Goal: Task Accomplishment & Management: Manage account settings

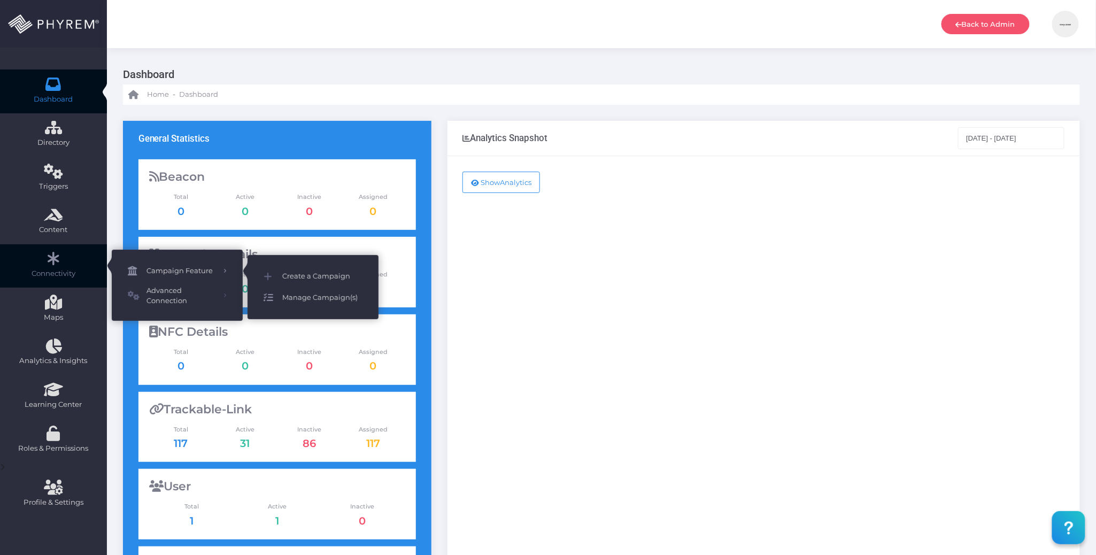
click at [327, 293] on span "Manage Campaign(s)" at bounding box center [322, 298] width 80 height 14
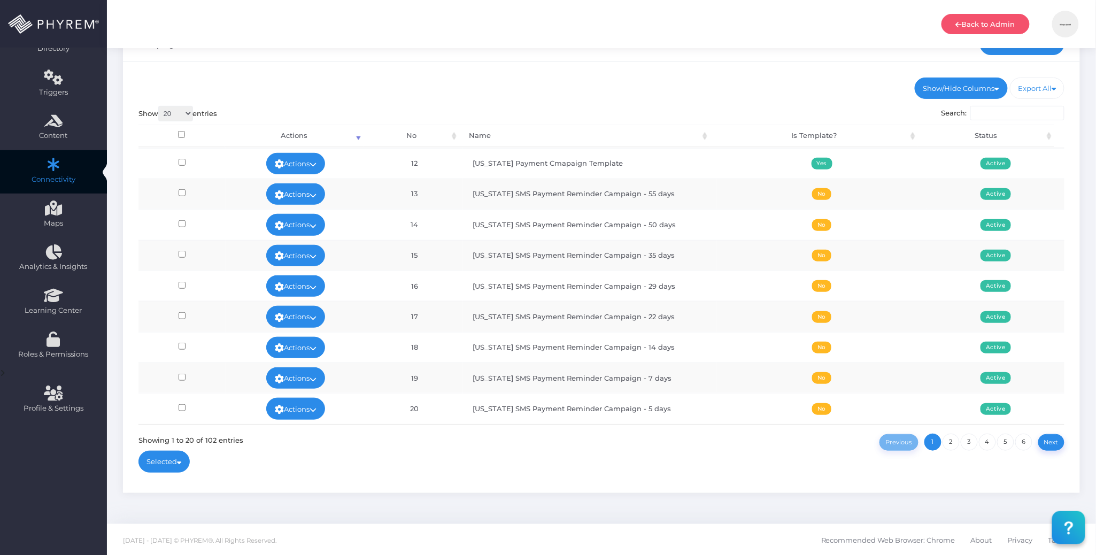
scroll to position [95, 0]
click at [950, 437] on link "2" at bounding box center [951, 441] width 17 height 17
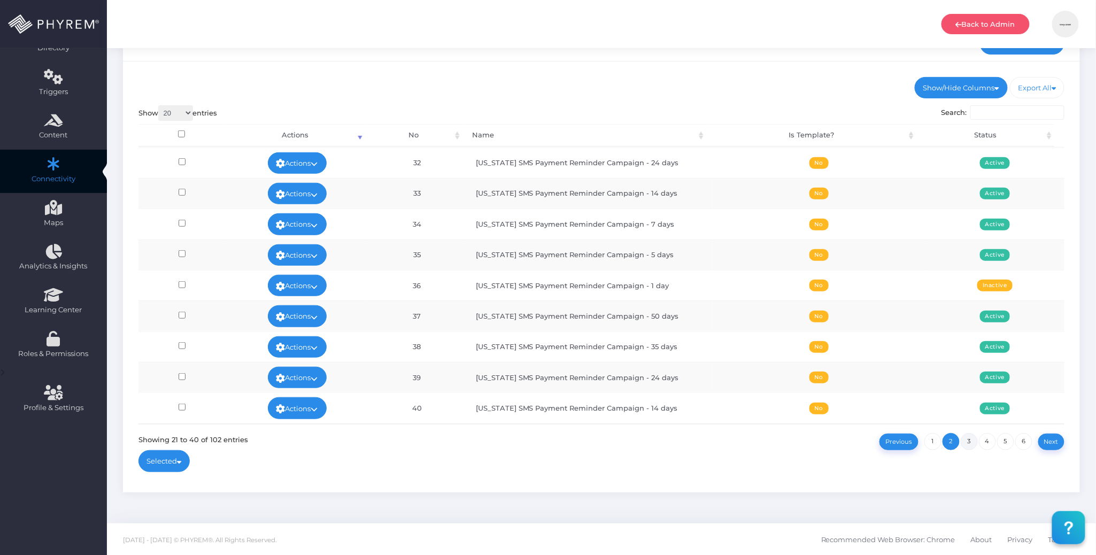
click at [969, 444] on link "3" at bounding box center [969, 441] width 17 height 17
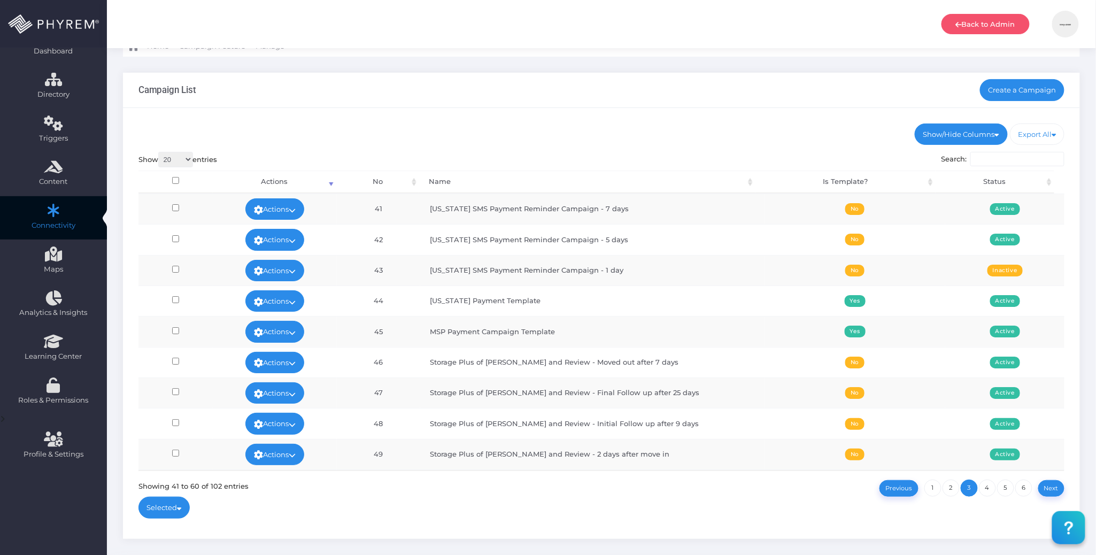
scroll to position [24, 0]
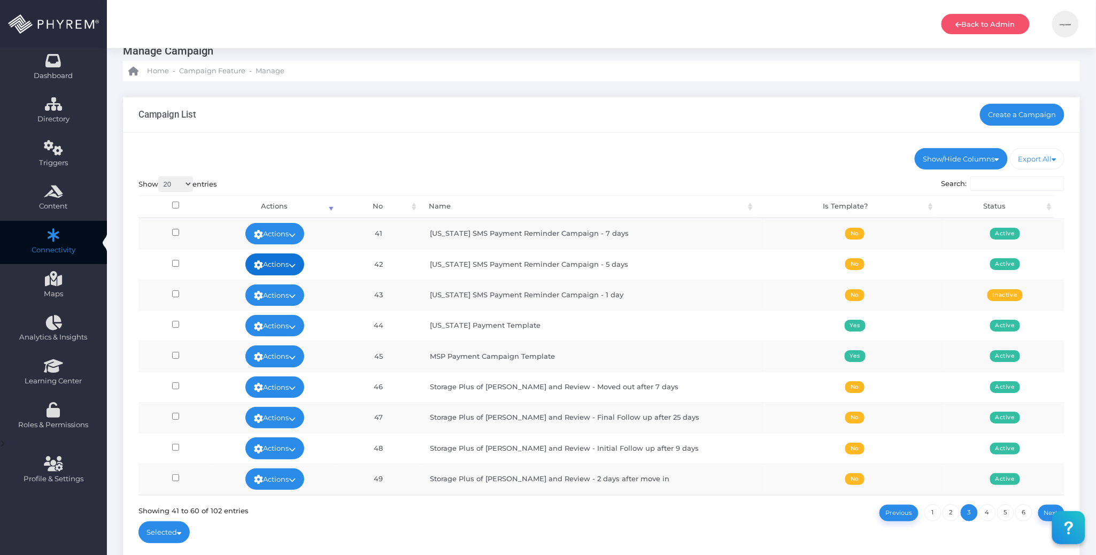
click at [283, 266] on link "Actions" at bounding box center [274, 263] width 59 height 21
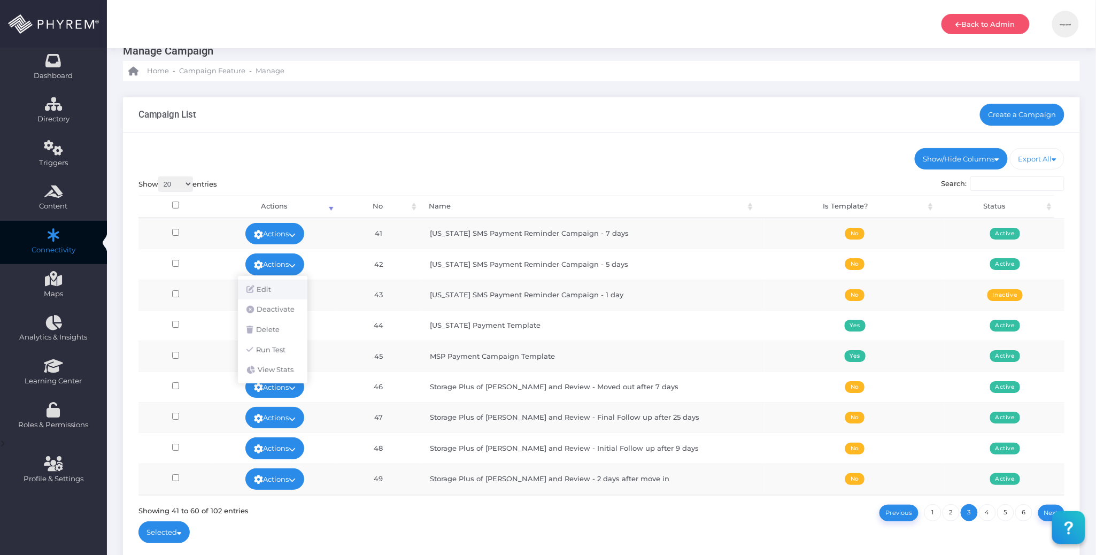
click at [271, 289] on link "Edit" at bounding box center [272, 290] width 69 height 20
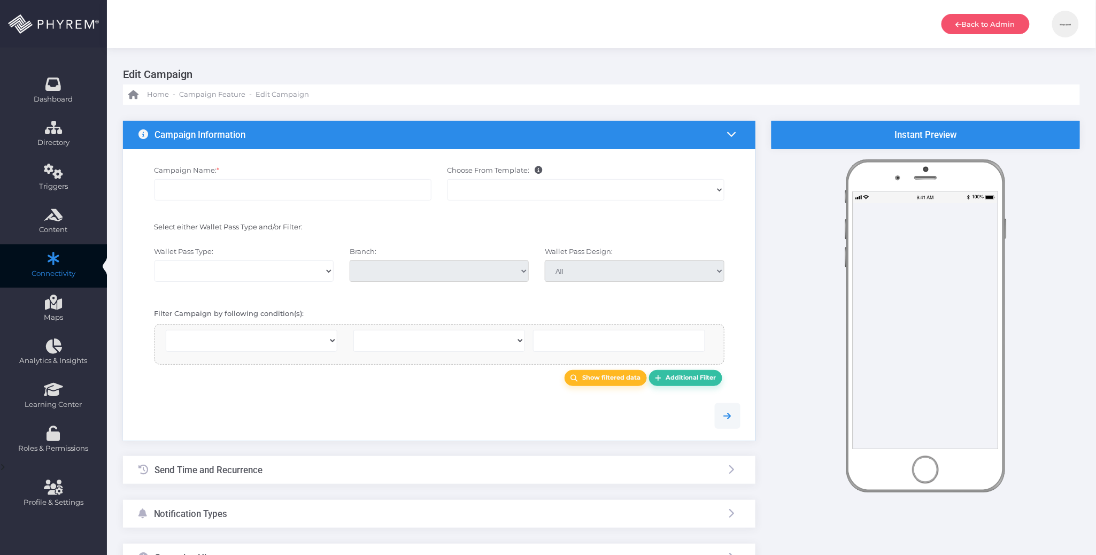
select select
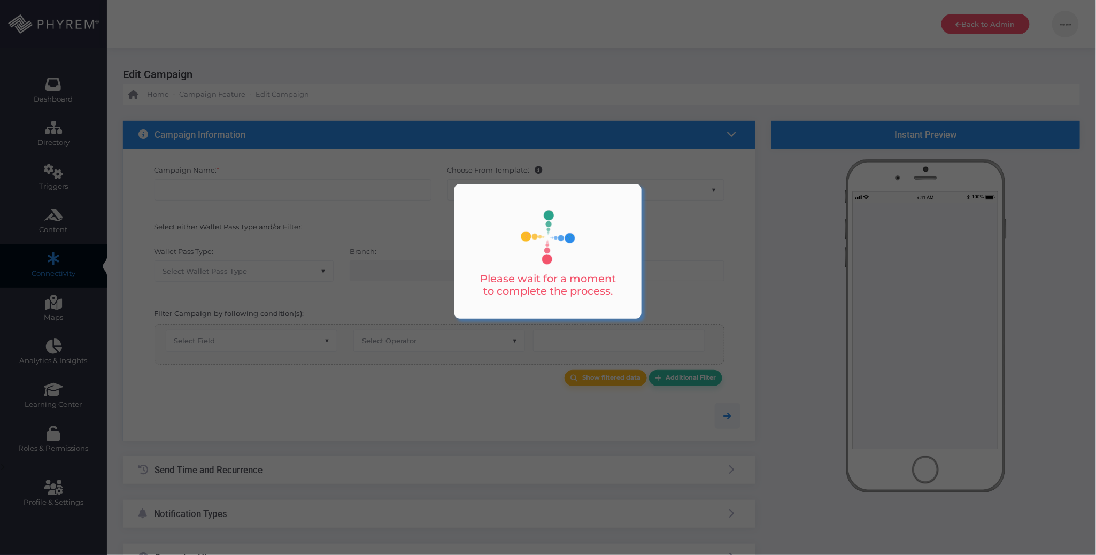
type input "[US_STATE] SMS Payment Reminder Campaign - 5 days"
select select "15"
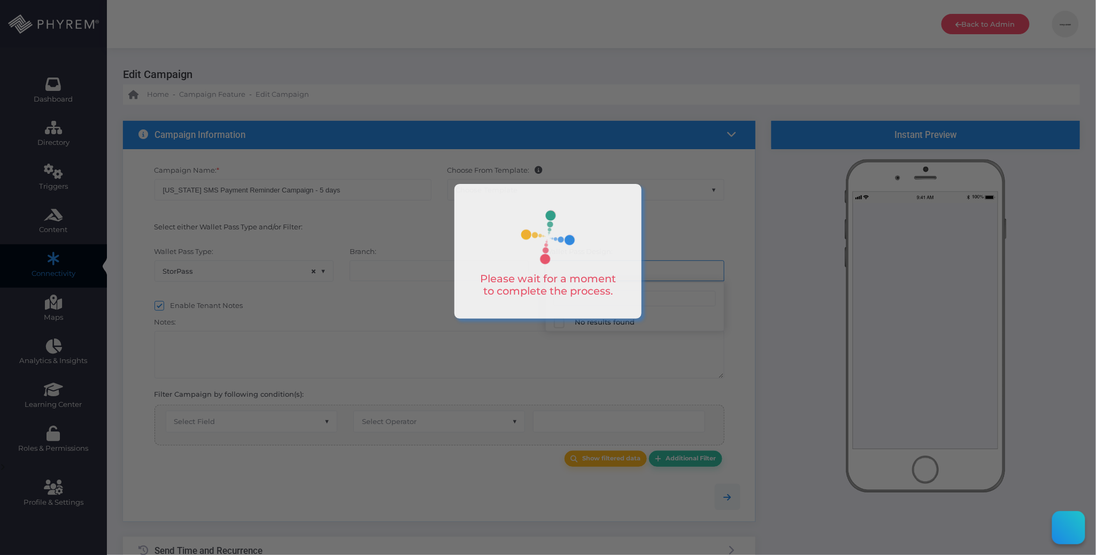
select select "659"
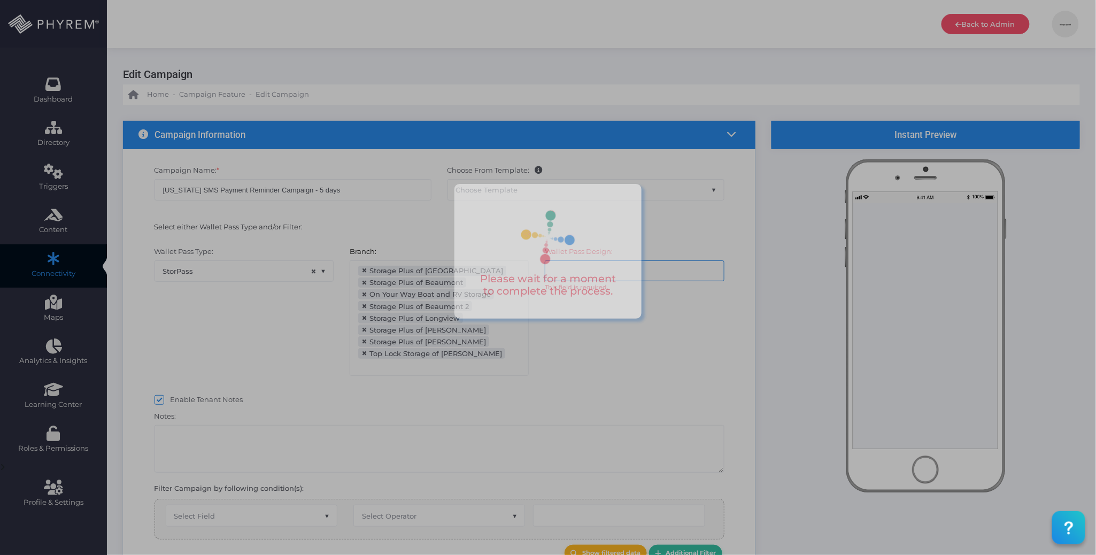
scroll to position [134, 0]
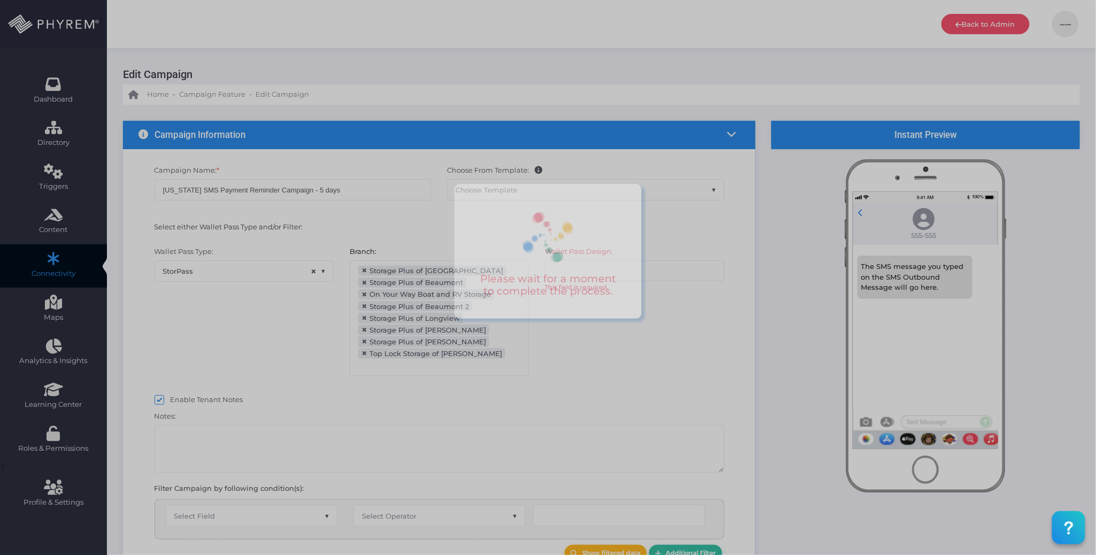
select select "after_x_days"
select select "2204"
select select "dPaidThru"
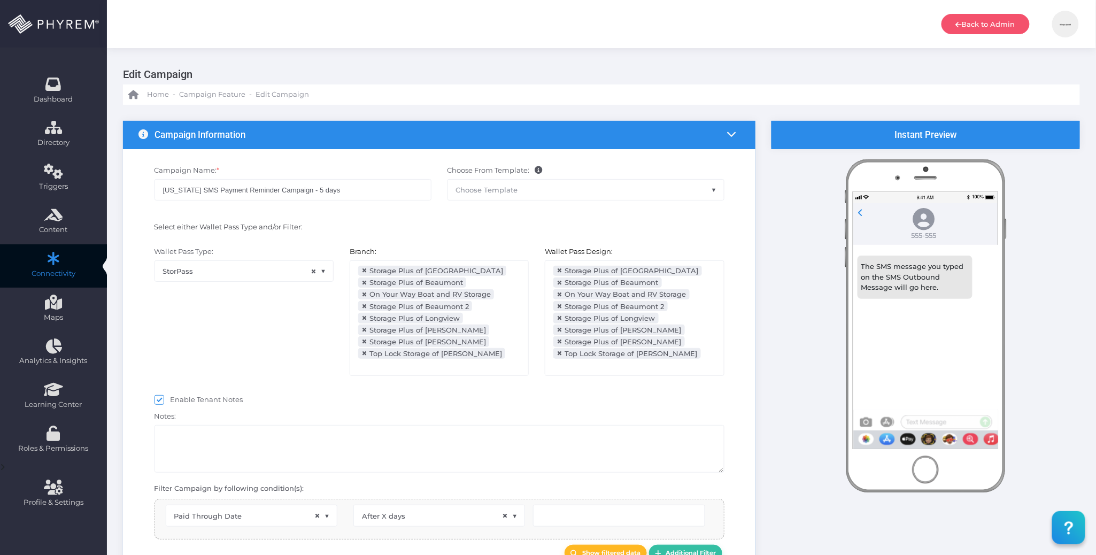
type input "6"
select select "pr_wallet_users.voided"
select select "equals"
click at [362, 353] on span "×" at bounding box center [364, 353] width 6 height 0
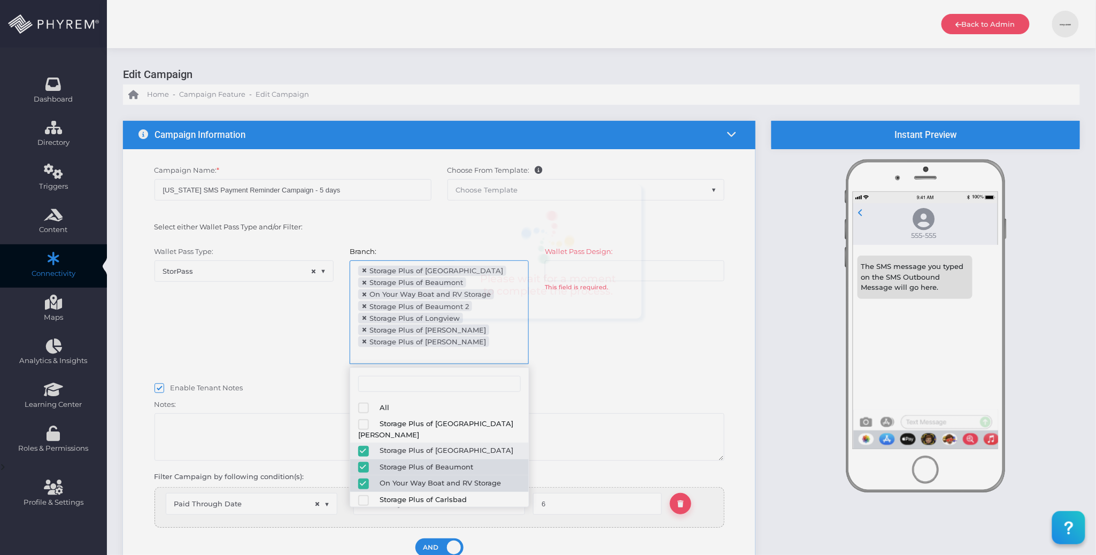
scroll to position [0, 0]
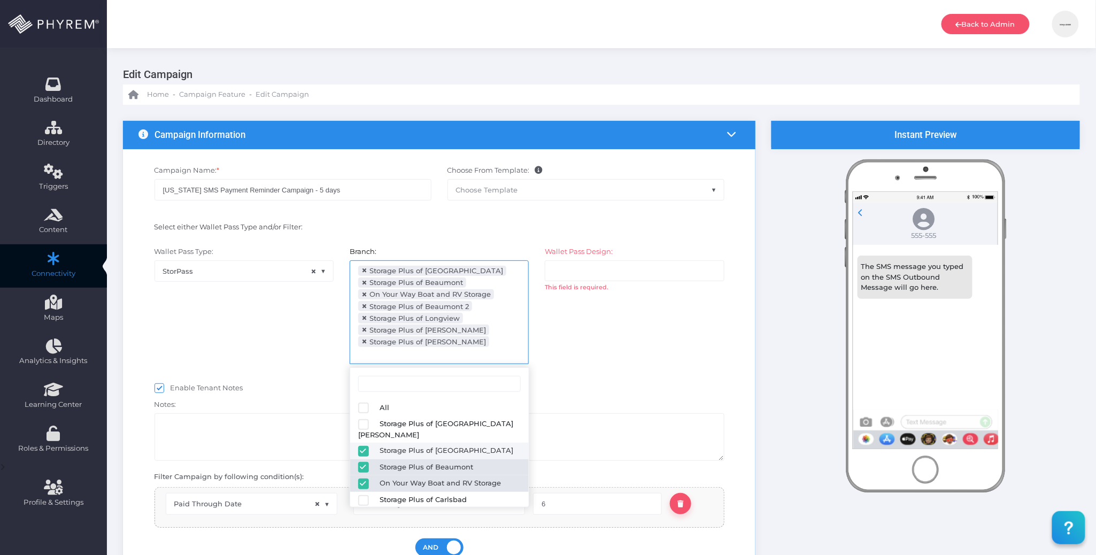
click at [364, 295] on span "×" at bounding box center [364, 295] width 6 height 0
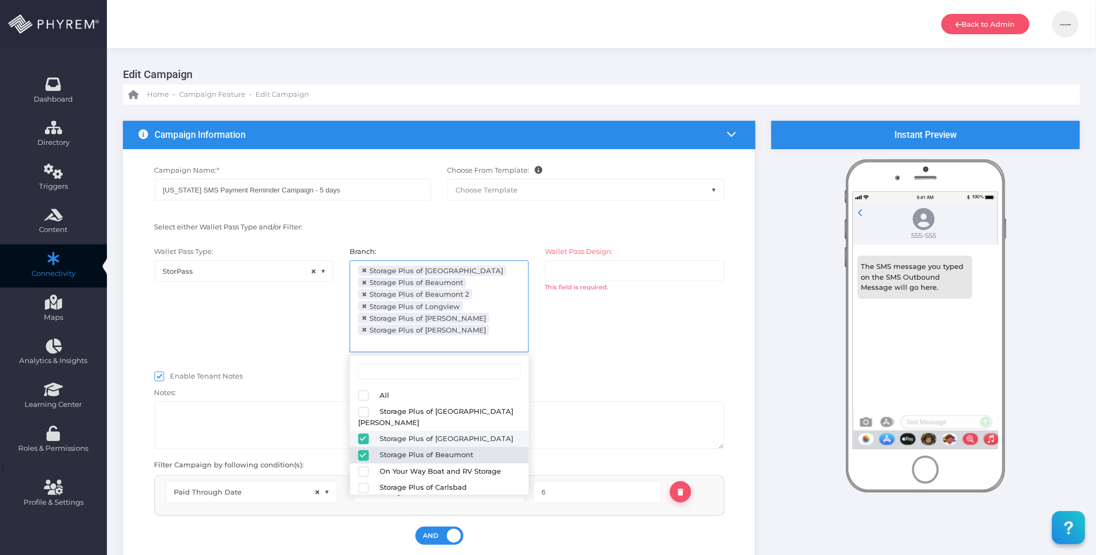
click at [623, 360] on div "Wallet Pass Design: All Storage Plus of Arlington Storage Plus of Beaumont Stor…" at bounding box center [634, 304] width 195 height 117
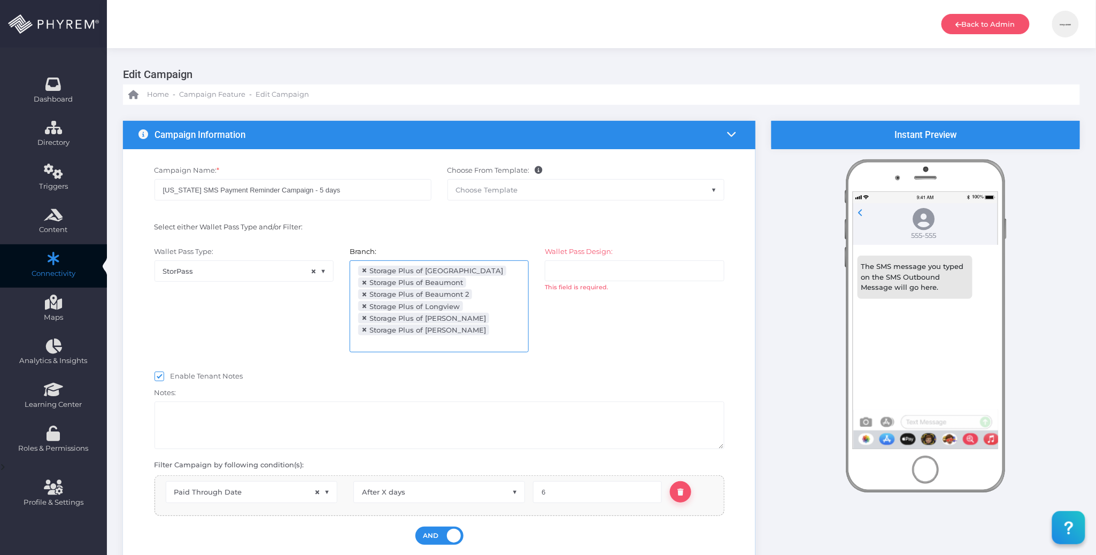
click at [610, 272] on input "search" at bounding box center [595, 270] width 84 height 9
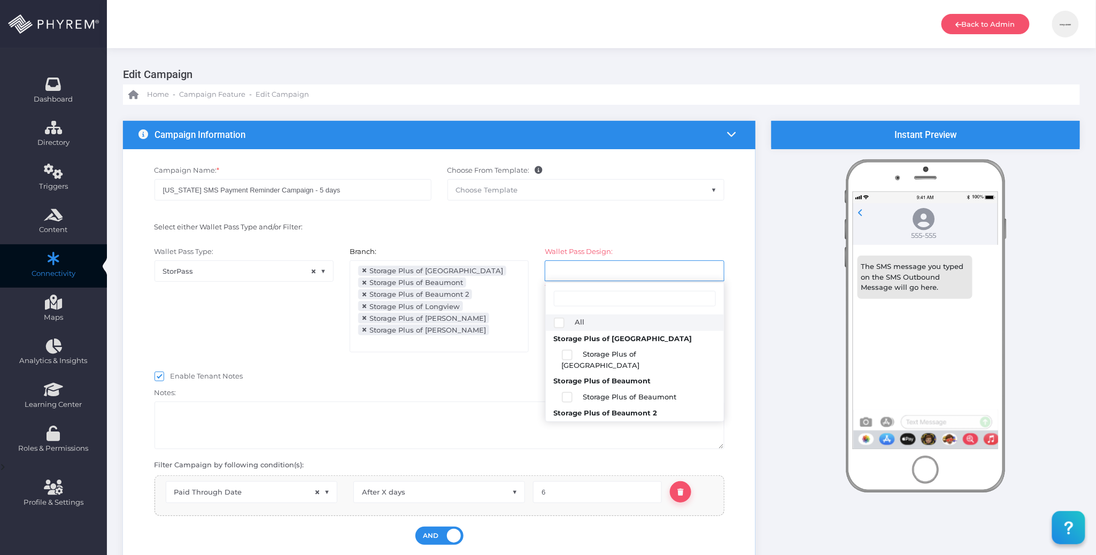
select select "2204"
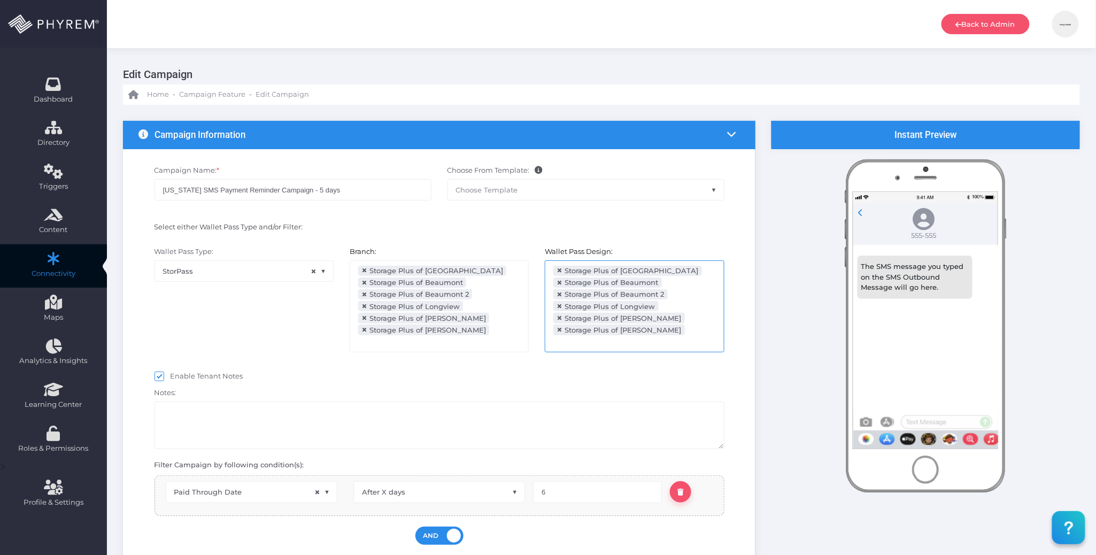
click at [501, 388] on div "Notes:" at bounding box center [439, 416] width 586 height 65
click at [212, 92] on span "Campaign Feature" at bounding box center [212, 94] width 66 height 11
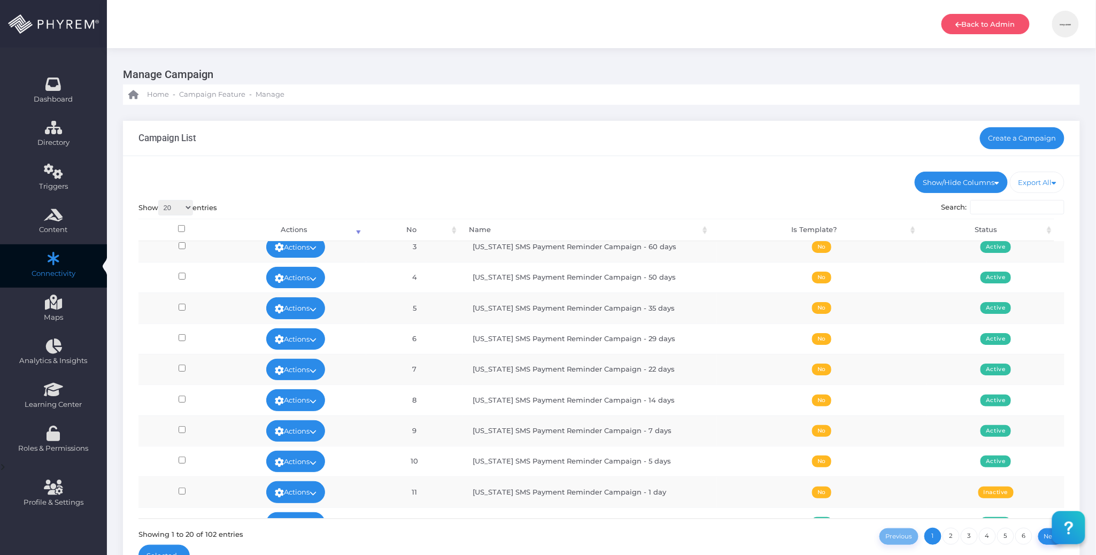
scroll to position [285, 0]
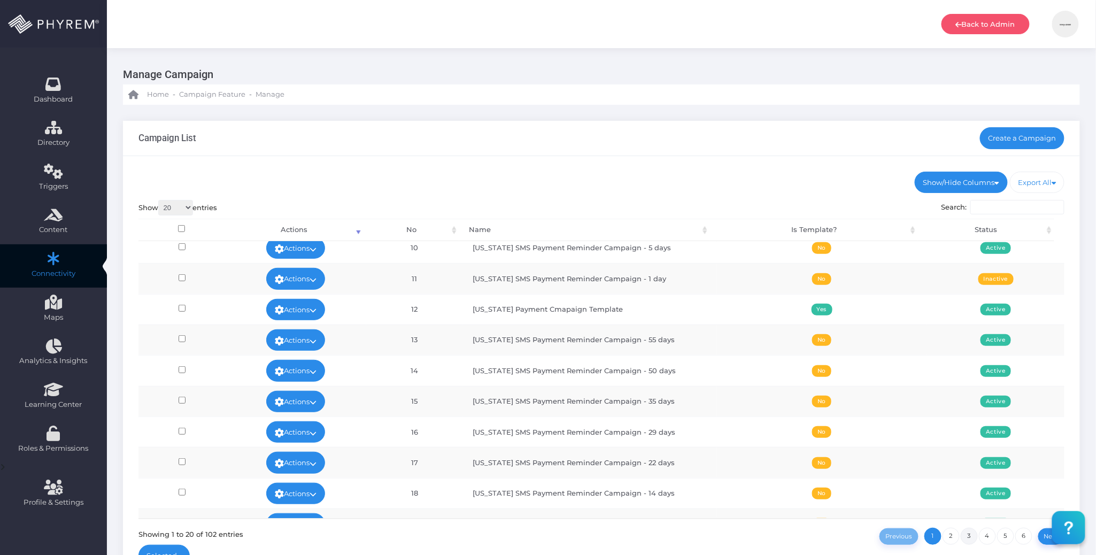
click at [974, 539] on link "3" at bounding box center [969, 536] width 17 height 17
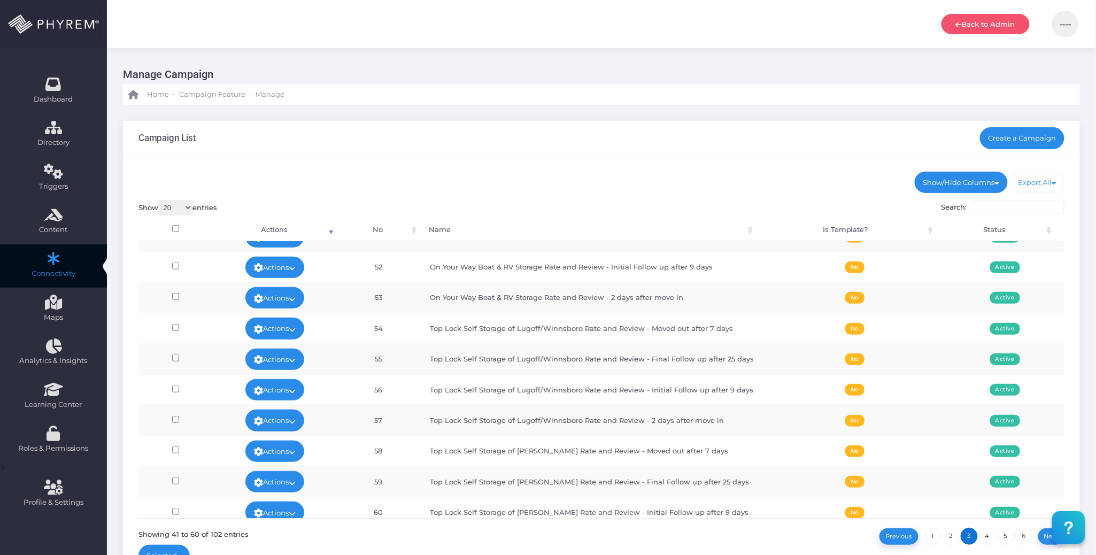
scroll to position [346, 0]
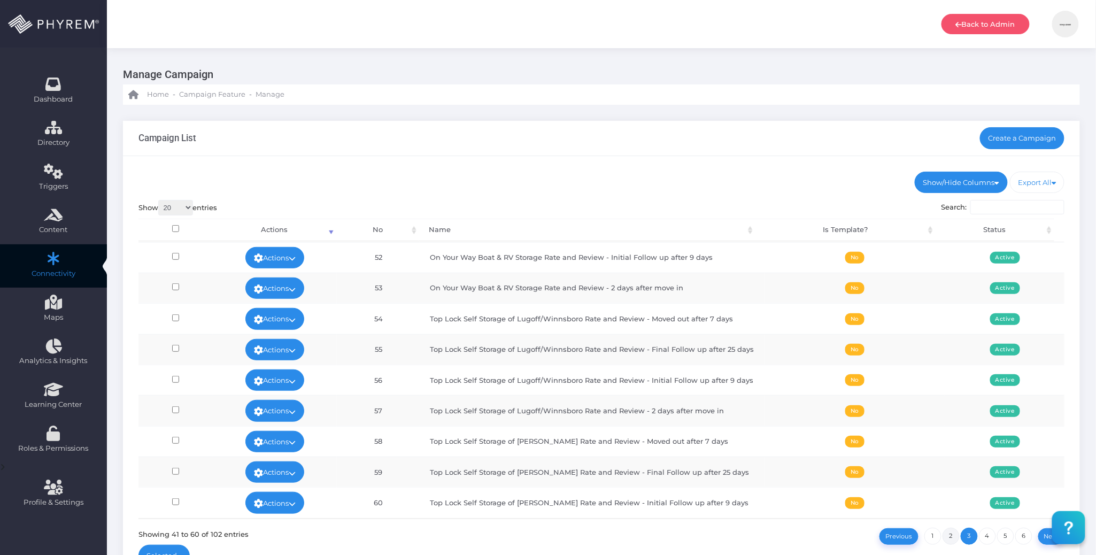
click at [954, 537] on link "2" at bounding box center [951, 536] width 17 height 17
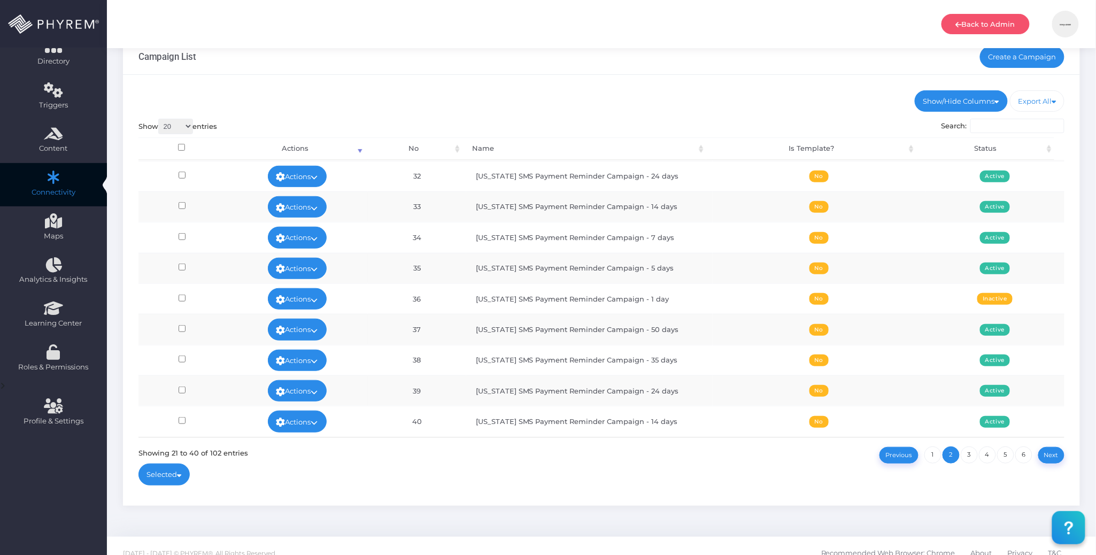
scroll to position [95, 0]
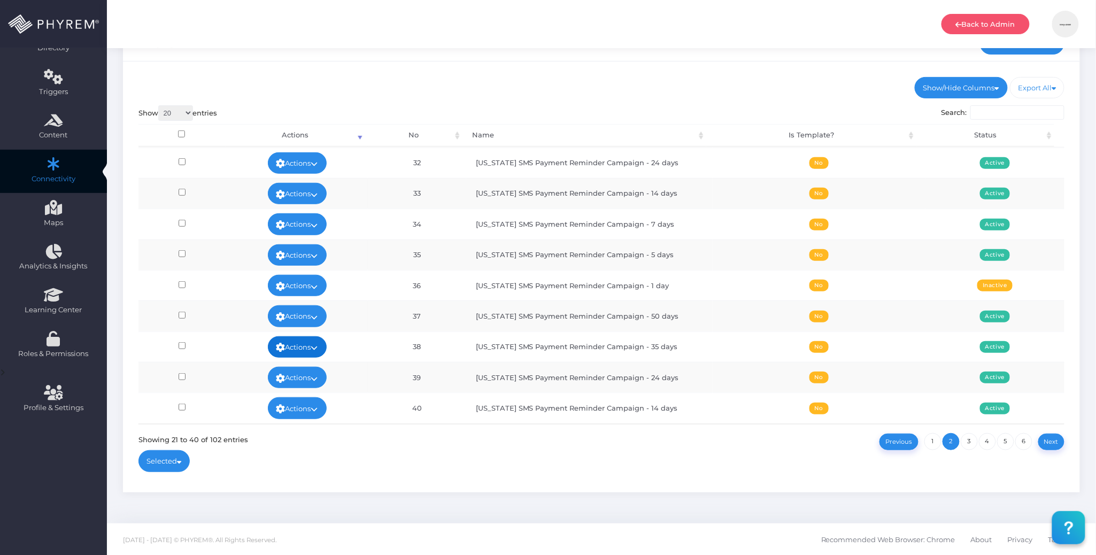
click at [323, 346] on link "Actions" at bounding box center [297, 346] width 59 height 21
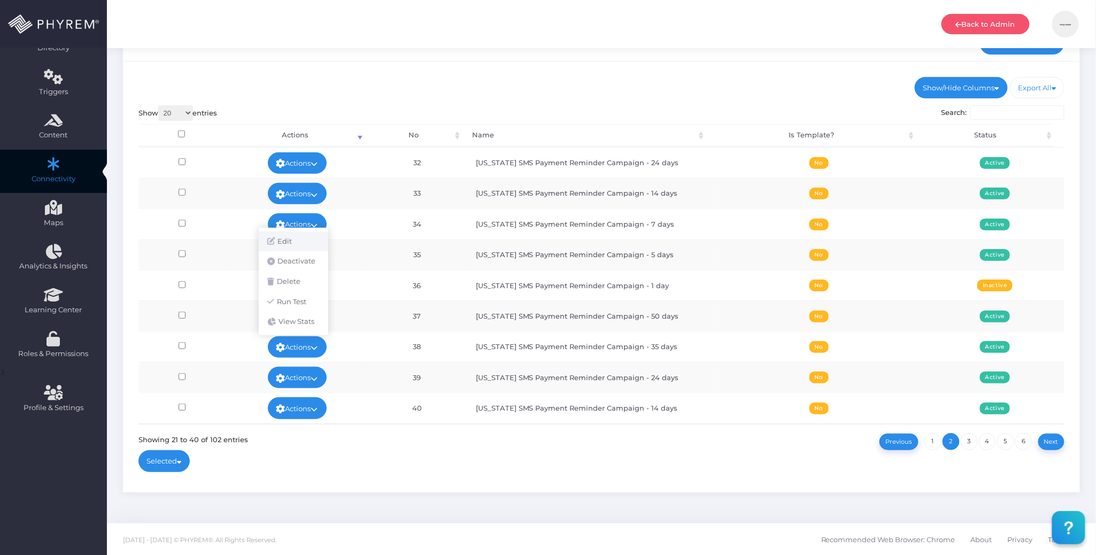
click at [289, 242] on link "Edit" at bounding box center [293, 241] width 69 height 20
click at [317, 317] on icon at bounding box center [314, 317] width 7 height 0
click at [283, 207] on link "Edit" at bounding box center [293, 210] width 69 height 20
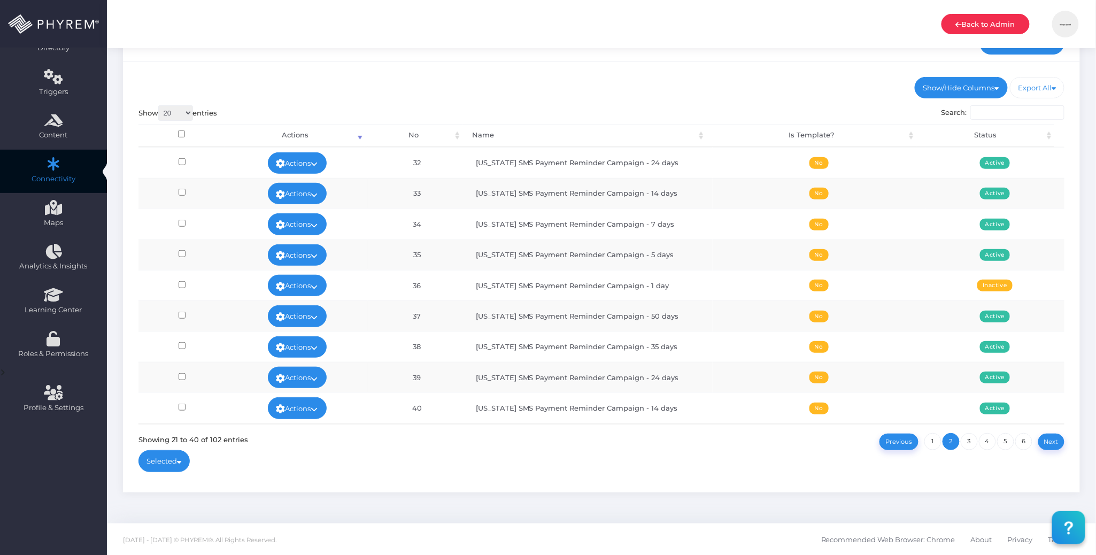
click at [959, 25] on icon at bounding box center [959, 25] width 6 height 0
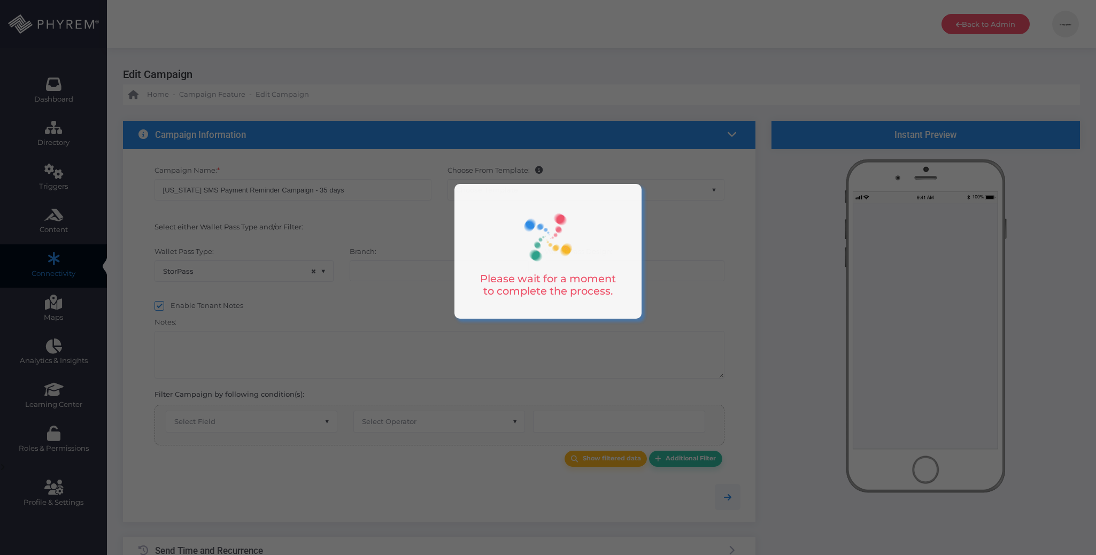
select select "15"
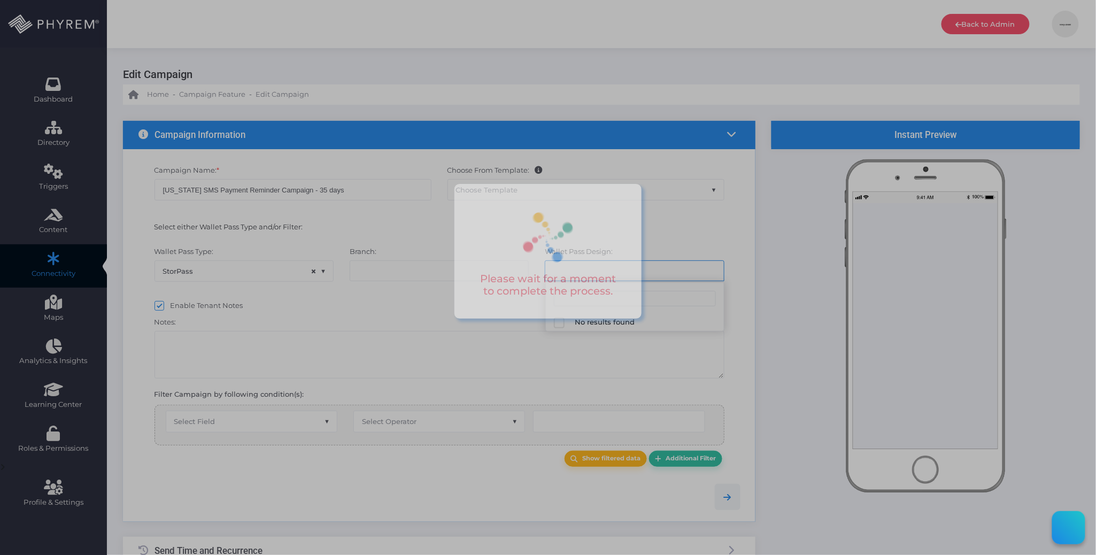
select select "659"
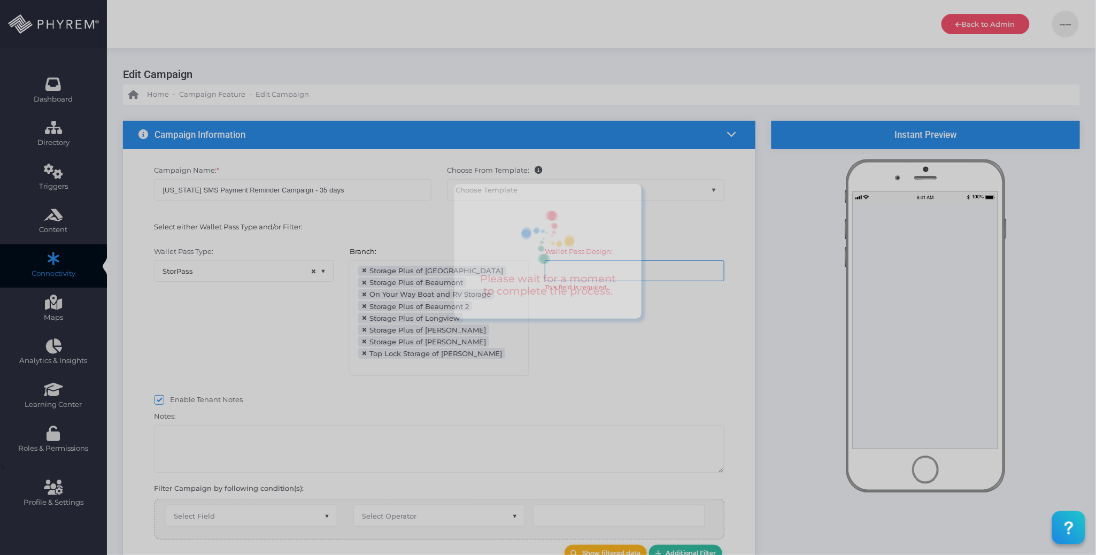
scroll to position [134, 0]
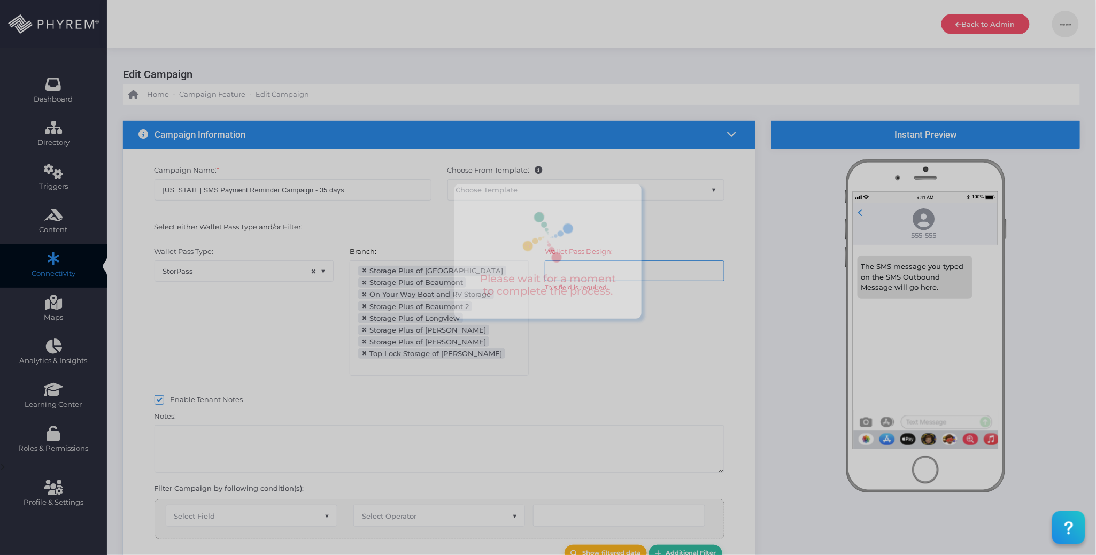
select select "after_x_days"
select select "2204"
select select "dPaidThru"
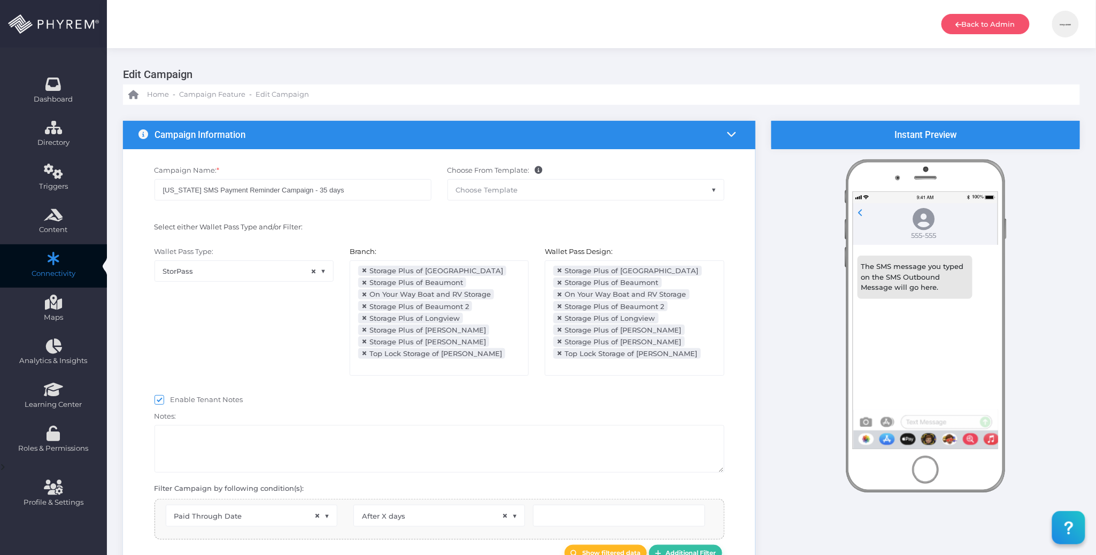
scroll to position [138, 0]
type input "36"
select select "pr_wallet_users.voided"
select select "equals"
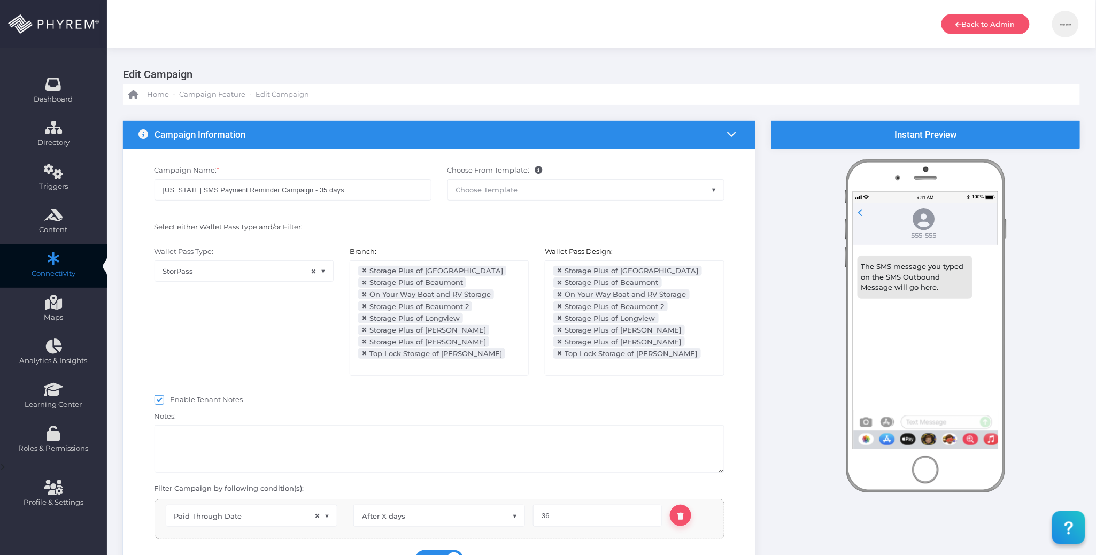
click at [364, 295] on span "×" at bounding box center [364, 295] width 6 height 0
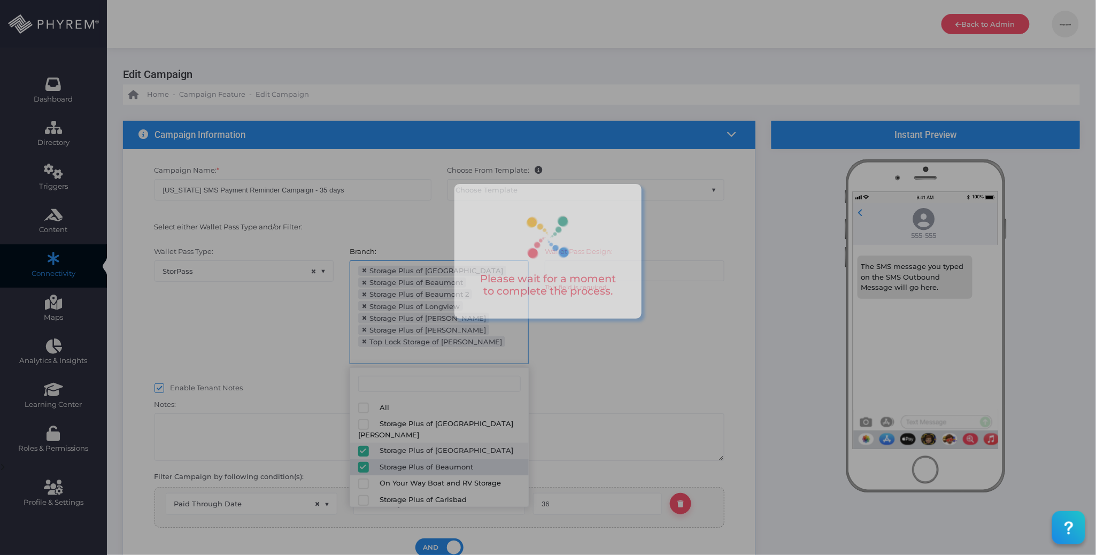
scroll to position [0, 0]
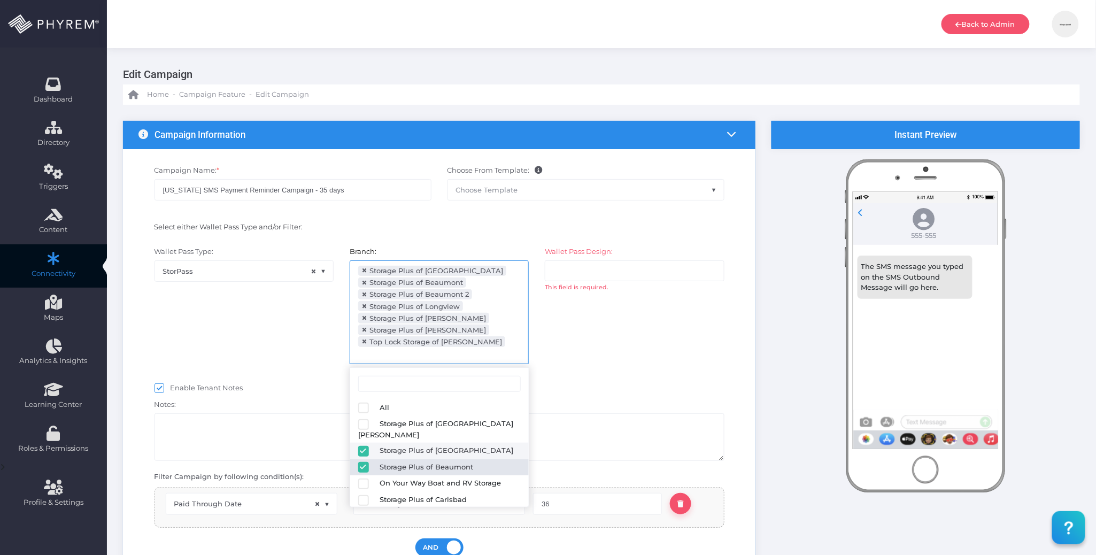
click at [364, 342] on span "×" at bounding box center [364, 342] width 6 height 0
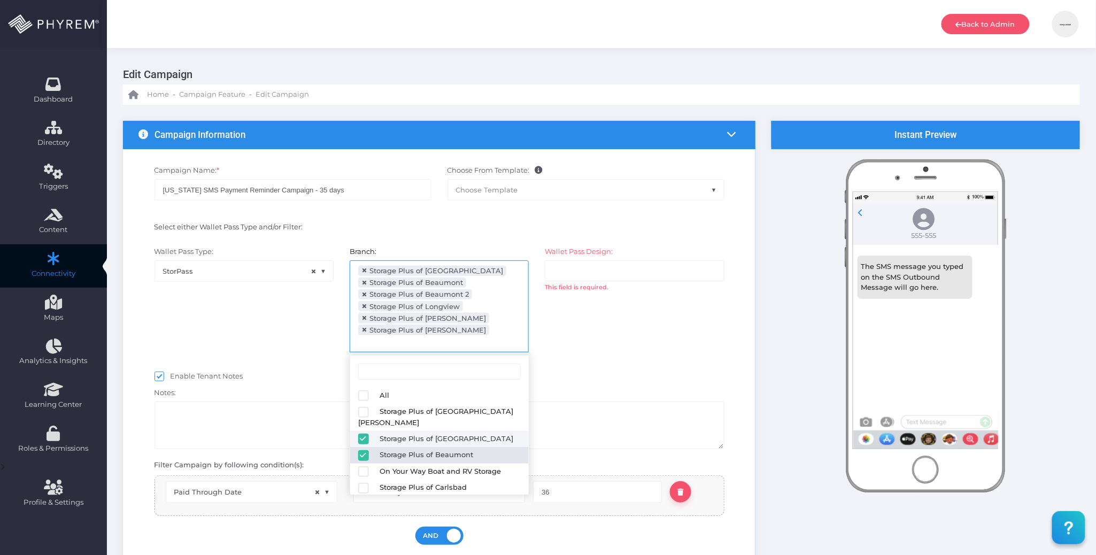
drag, startPoint x: 613, startPoint y: 347, endPoint x: 597, endPoint y: 311, distance: 40.0
click at [613, 347] on div "Wallet Pass Design: All Storage Plus of Arlington Storage Plus of Beaumont Stor…" at bounding box center [634, 304] width 195 height 117
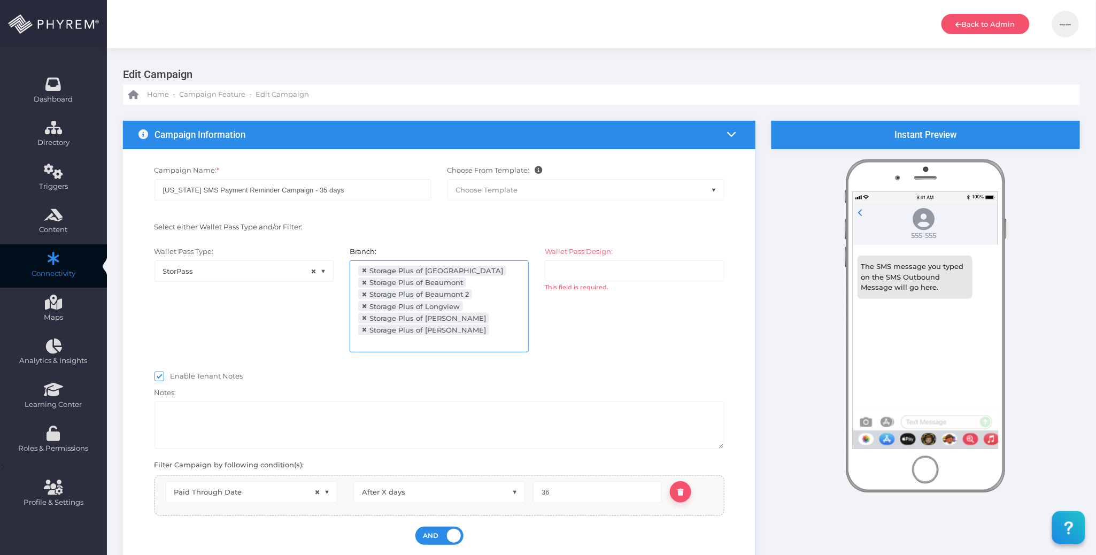
select select "2204"
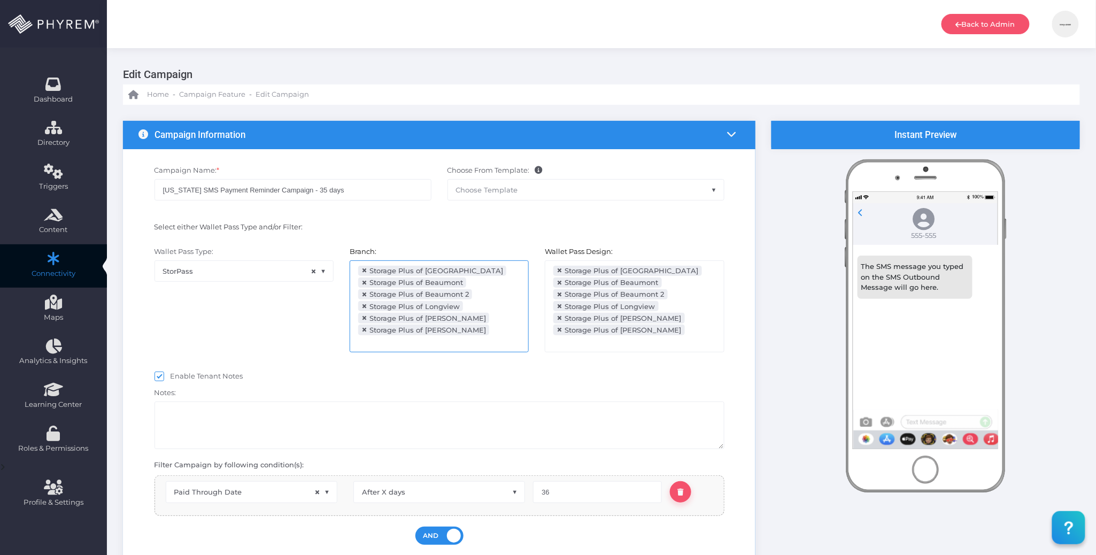
click at [505, 328] on ul "× Storage Plus of Arlington × Storage Plus of Beaumont × Storage Plus of Beaumo…" at bounding box center [439, 306] width 178 height 91
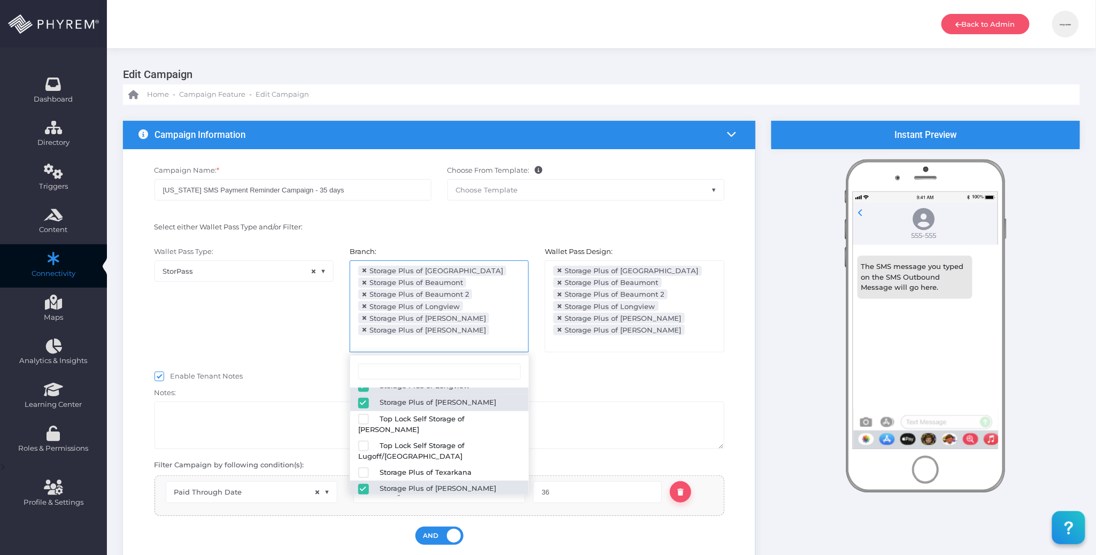
scroll to position [176, 0]
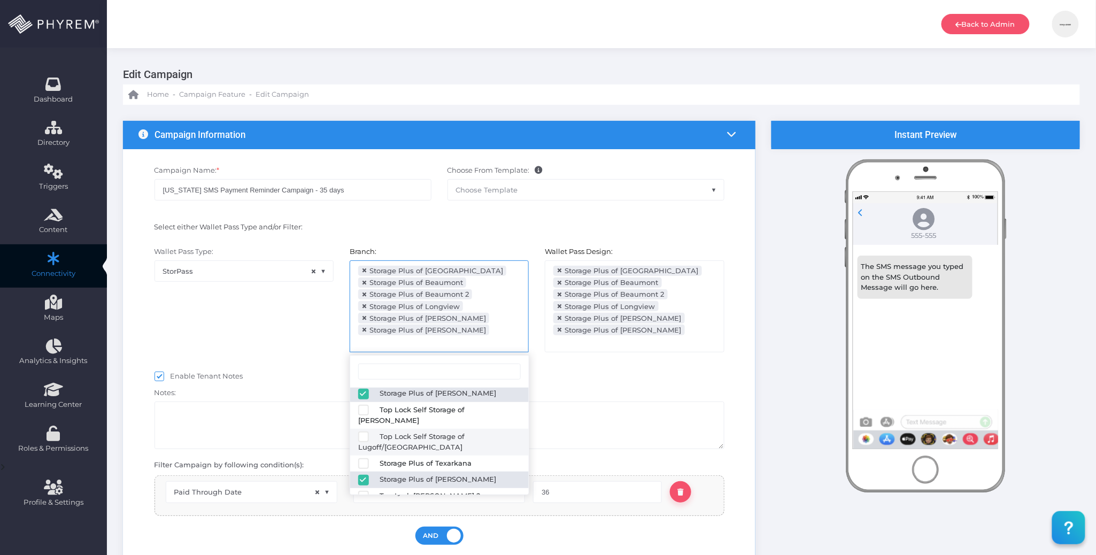
click at [605, 395] on div "Notes:" at bounding box center [439, 416] width 586 height 65
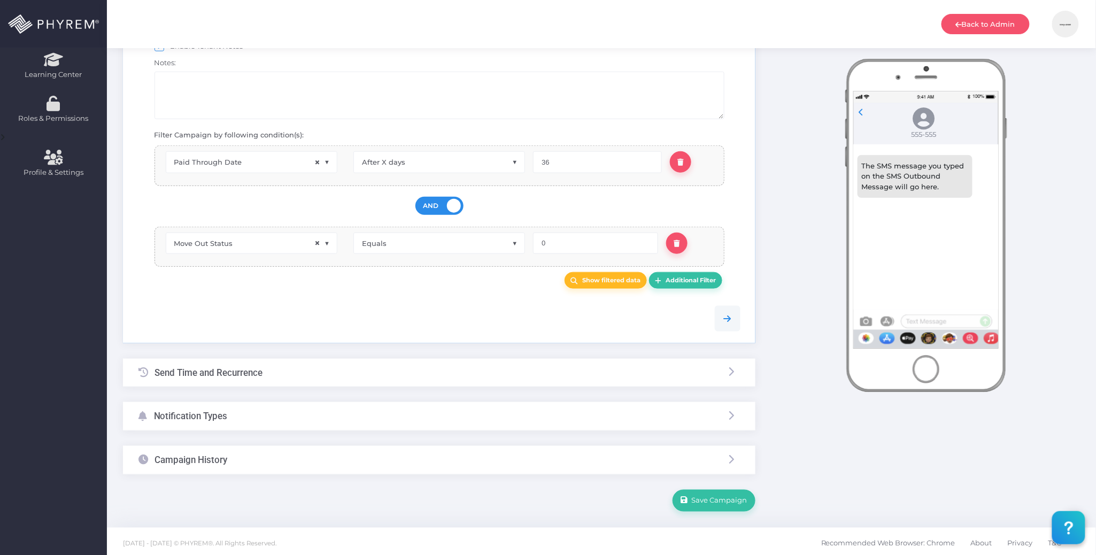
scroll to position [339, 0]
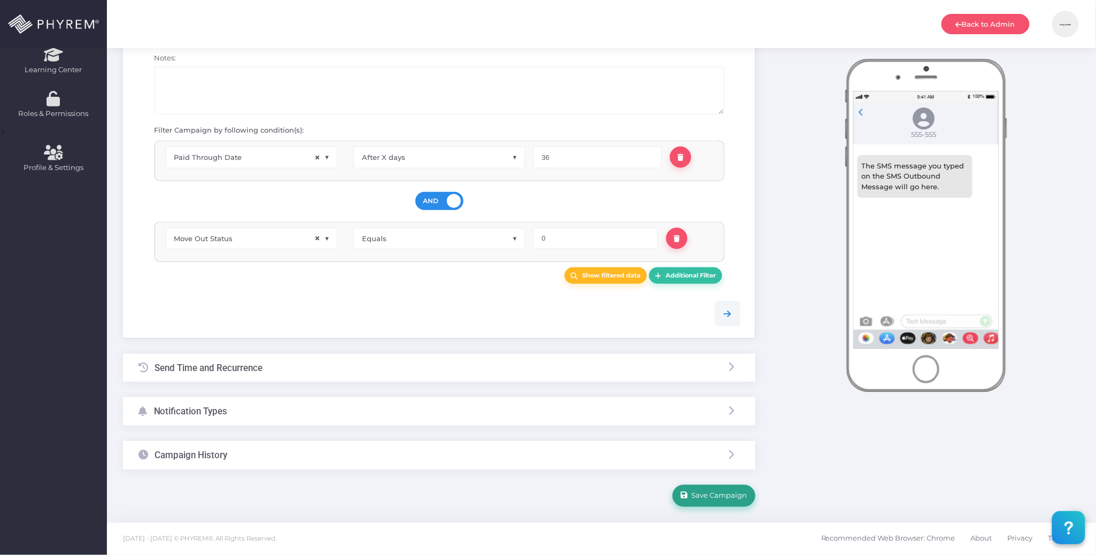
click at [710, 495] on span "Save Campaign" at bounding box center [717, 495] width 59 height 9
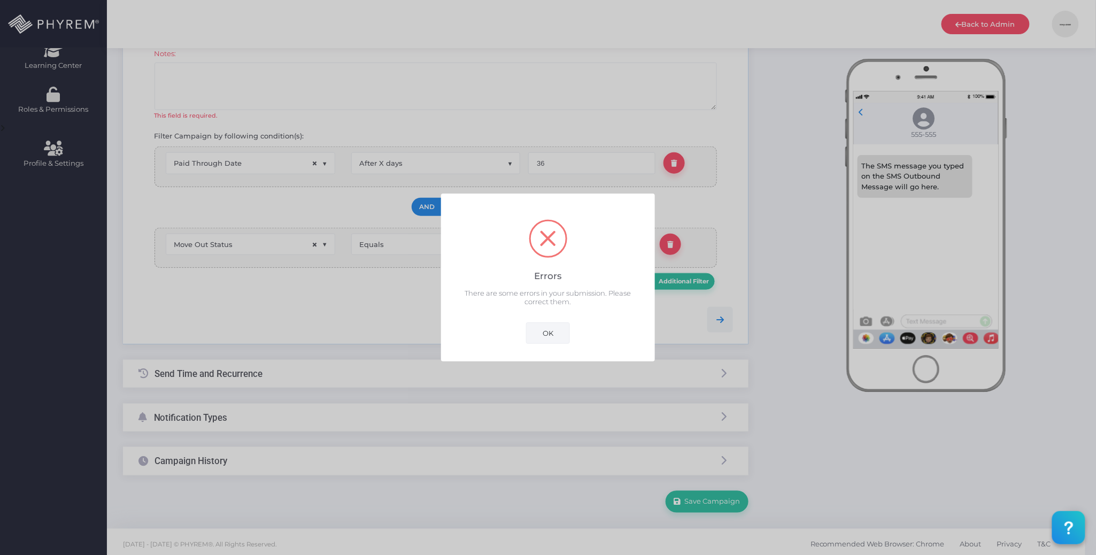
click at [553, 336] on button "OK" at bounding box center [548, 332] width 44 height 21
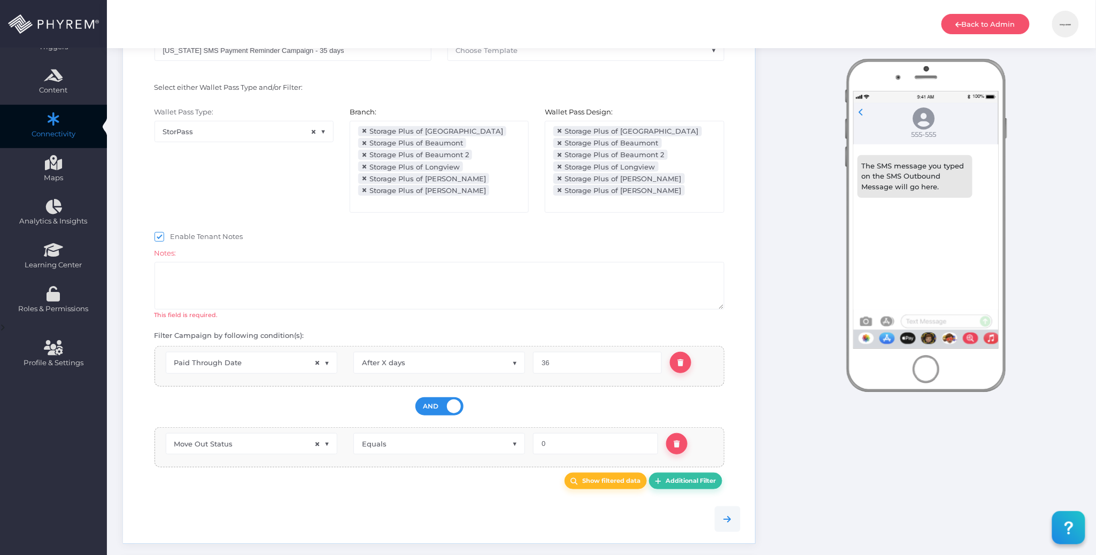
scroll to position [109, 0]
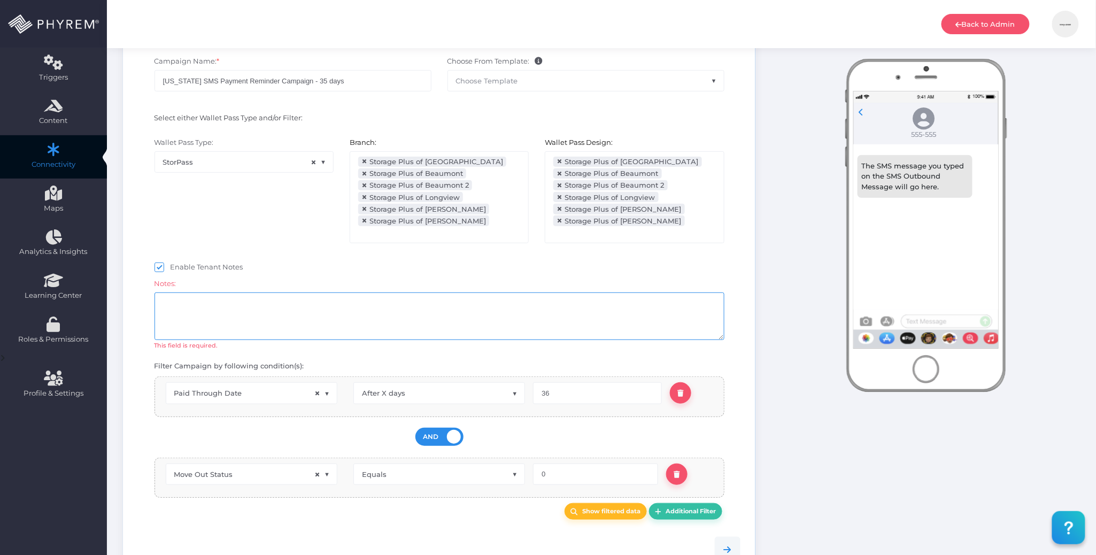
drag, startPoint x: 383, startPoint y: 328, endPoint x: 385, endPoint y: 322, distance: 6.3
click at [383, 326] on textarea at bounding box center [440, 316] width 570 height 48
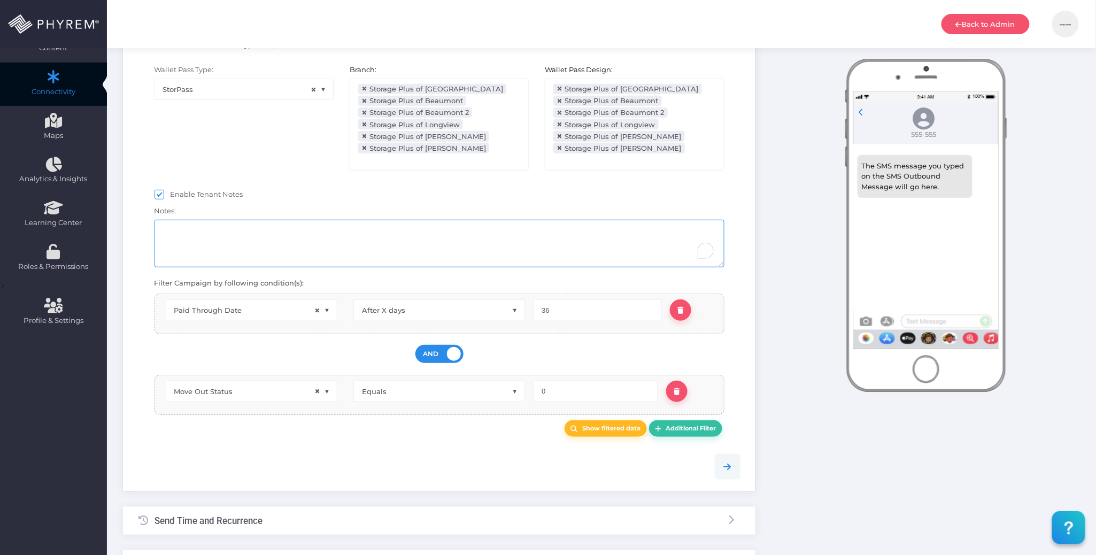
scroll to position [339, 0]
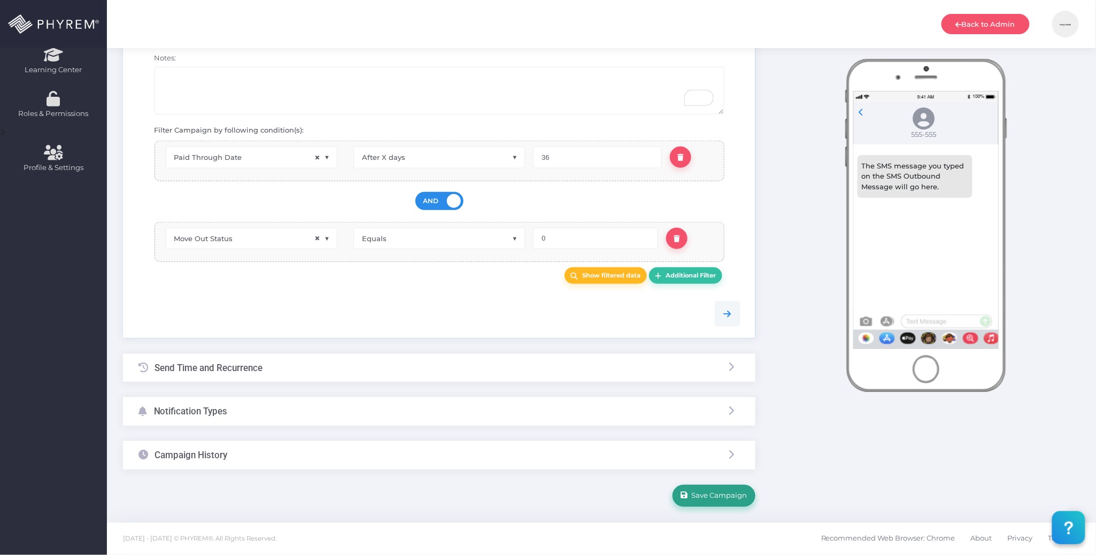
click at [732, 490] on button "Save Campaign" at bounding box center [714, 495] width 83 height 21
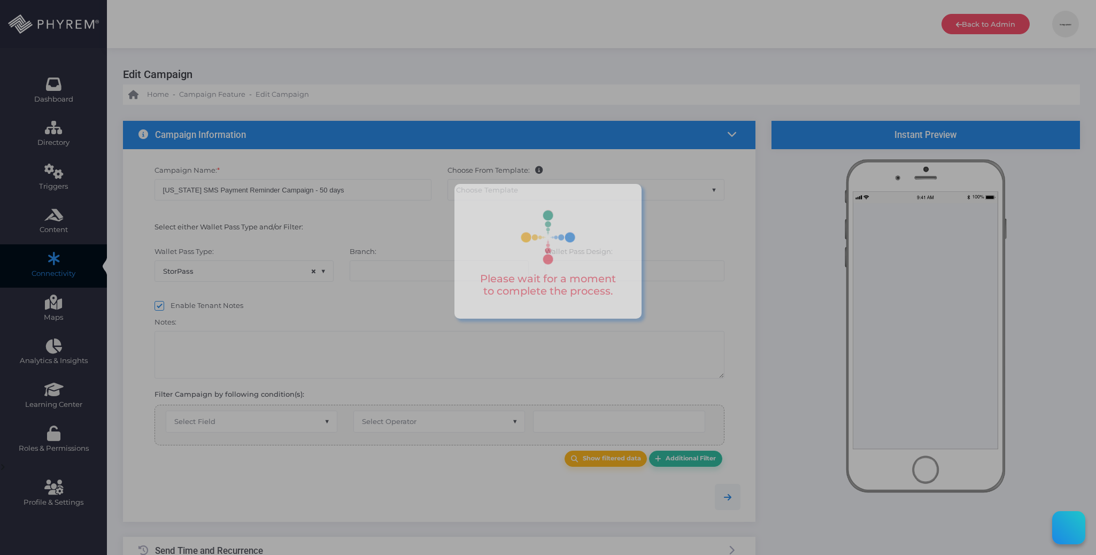
select select "15"
select select "659"
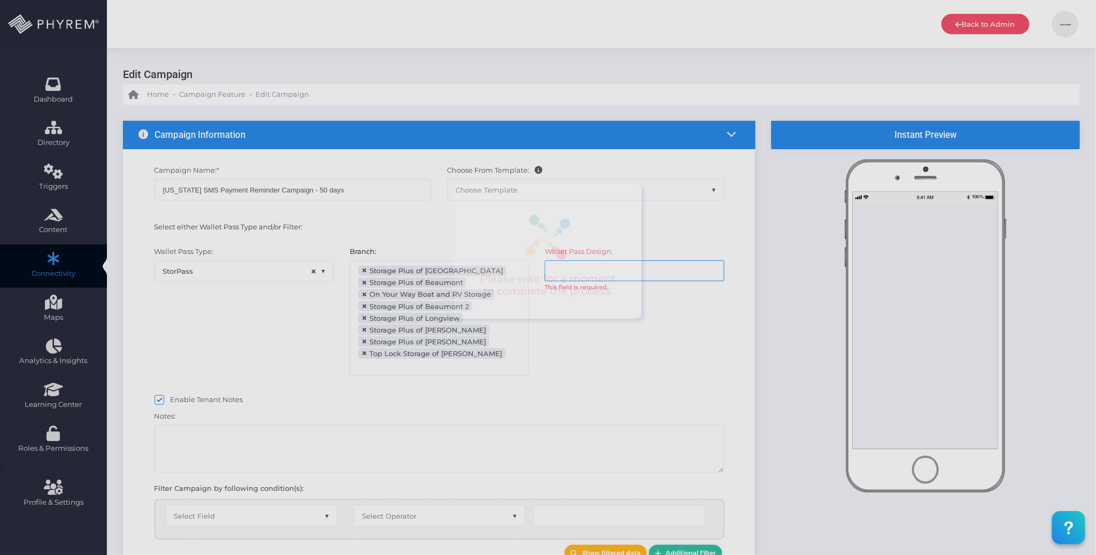
scroll to position [134, 0]
select select "after_x_days"
select select "2204"
select select "dPaidThru"
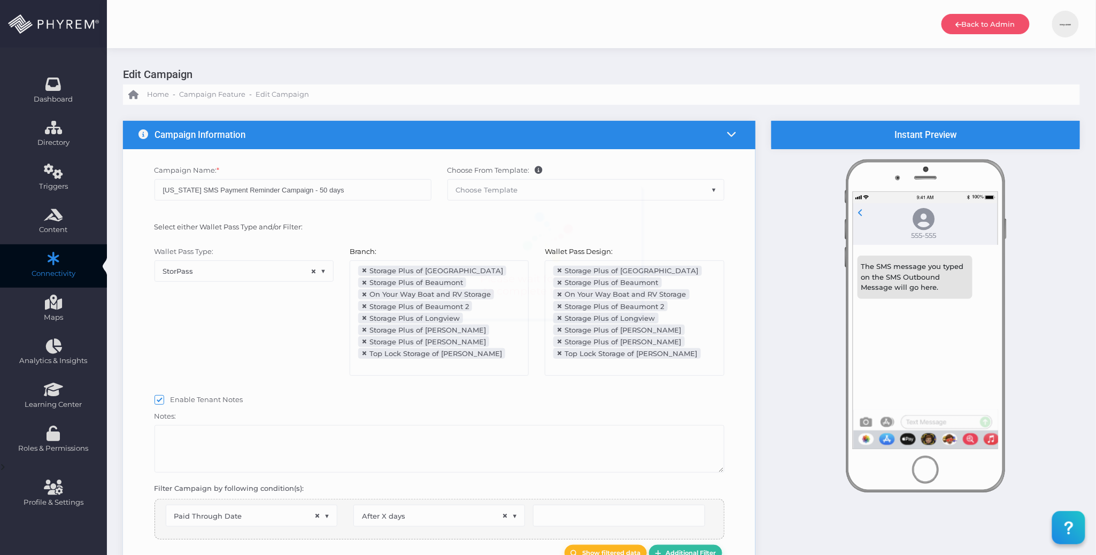
scroll to position [138, 0]
type input "51"
select select "pr_wallet_users.voided"
select select "equals"
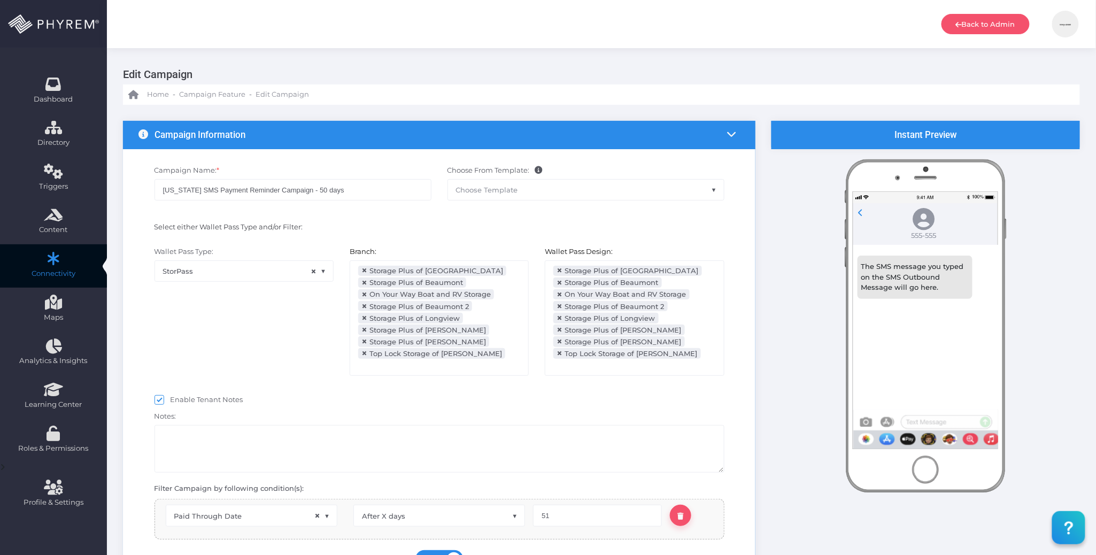
click at [484, 332] on ul "× Storage Plus of Arlington × Storage Plus of Beaumont × On Your Way Boat and R…" at bounding box center [439, 318] width 178 height 115
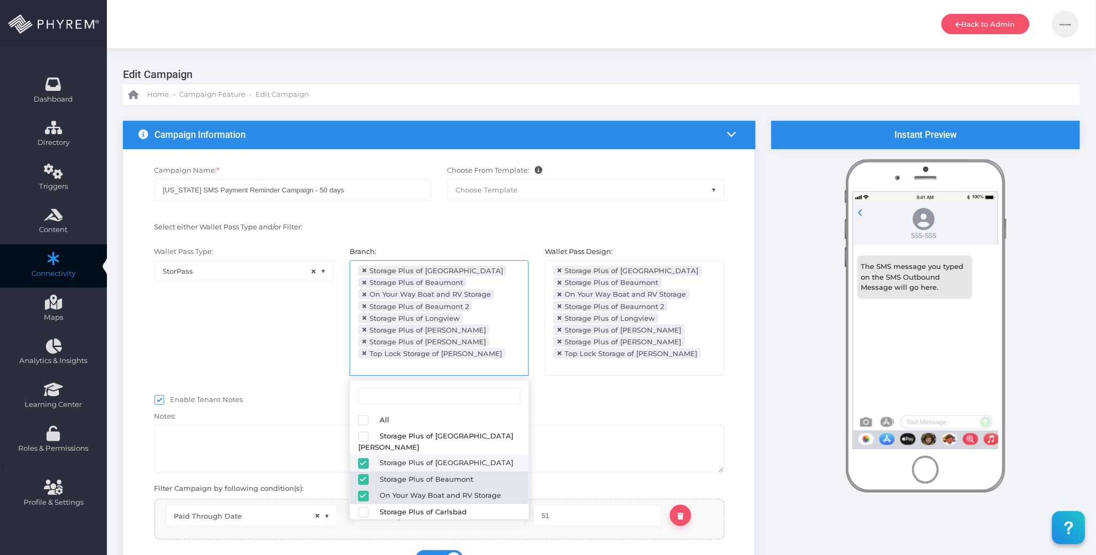
click at [365, 353] on span "×" at bounding box center [364, 353] width 6 height 0
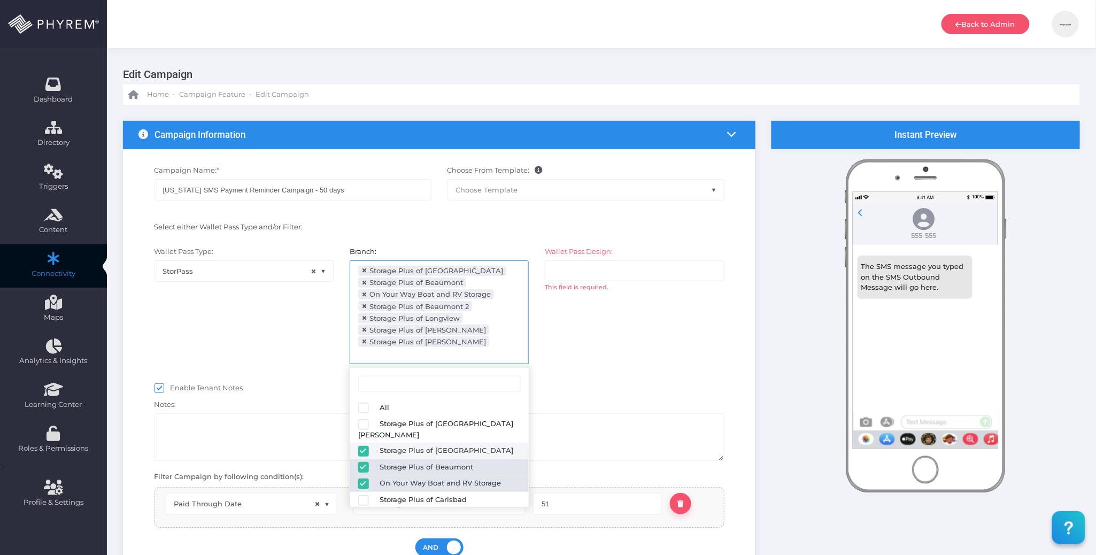
click at [365, 295] on span "×" at bounding box center [364, 295] width 6 height 0
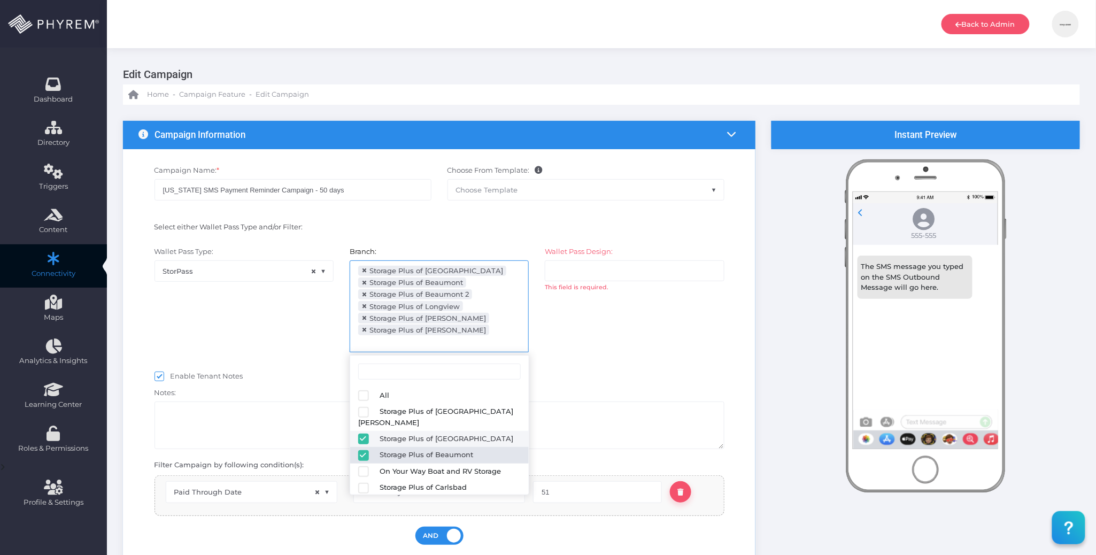
drag, startPoint x: 580, startPoint y: 351, endPoint x: 581, endPoint y: 344, distance: 7.0
click at [581, 351] on div "Wallet Pass Design: All Storage Plus of Arlington Storage Plus of Beaumont Stor…" at bounding box center [634, 304] width 195 height 117
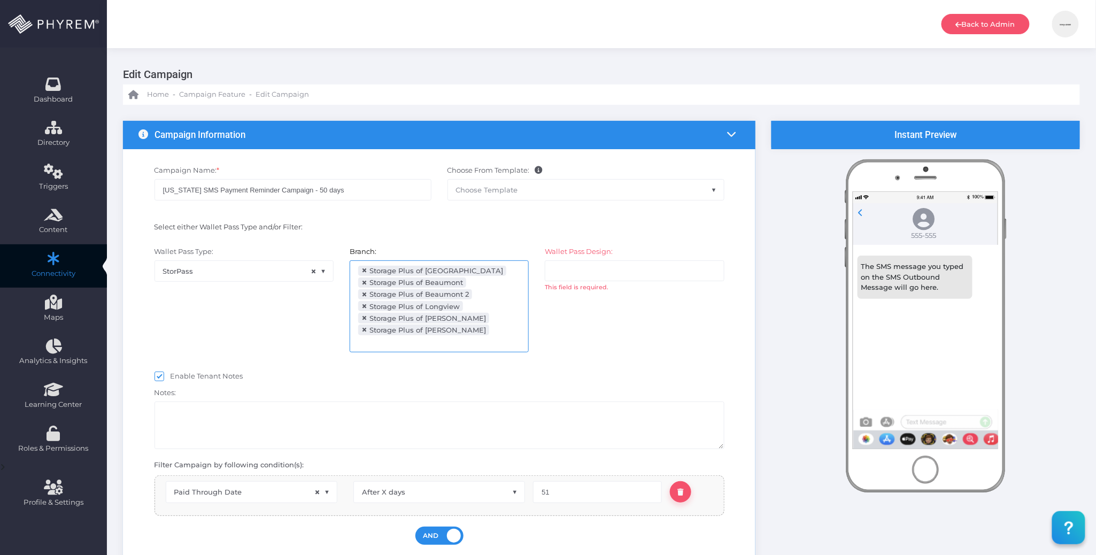
click at [581, 259] on div "Wallet Pass Design: All Storage Plus of Arlington Storage Plus of Beaumont Stor…" at bounding box center [634, 304] width 195 height 117
select select "2204"
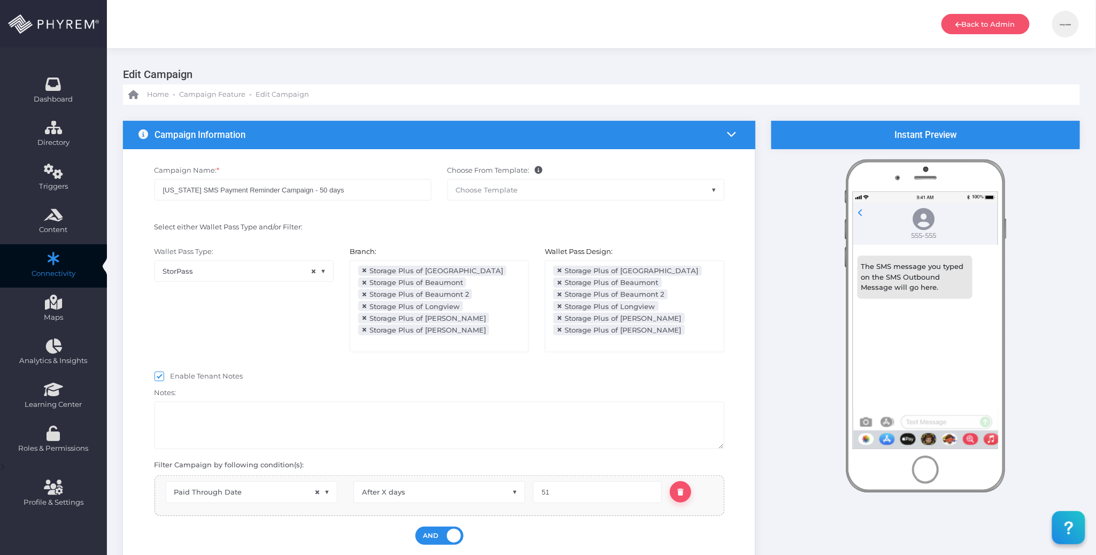
click at [521, 375] on div "Enable Tenant Notes" at bounding box center [440, 377] width 570 height 13
click at [681, 338] on ul "× Storage Plus of Arlington × Storage Plus of Beaumont × Storage Plus of Beaumo…" at bounding box center [634, 306] width 178 height 91
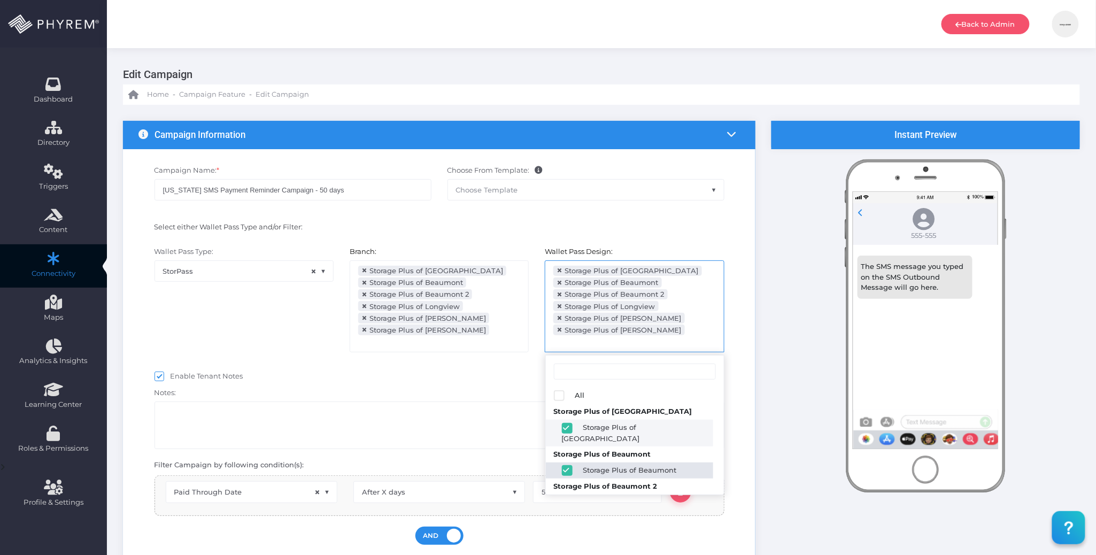
click at [450, 377] on div "Enable Tenant Notes" at bounding box center [440, 377] width 570 height 13
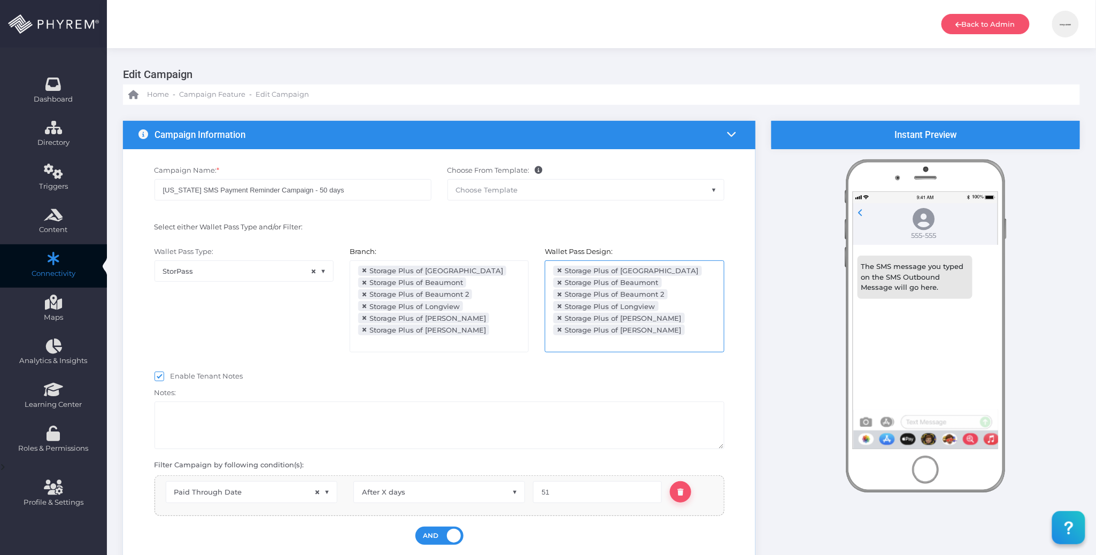
click at [454, 374] on div "Enable Tenant Notes" at bounding box center [440, 377] width 570 height 13
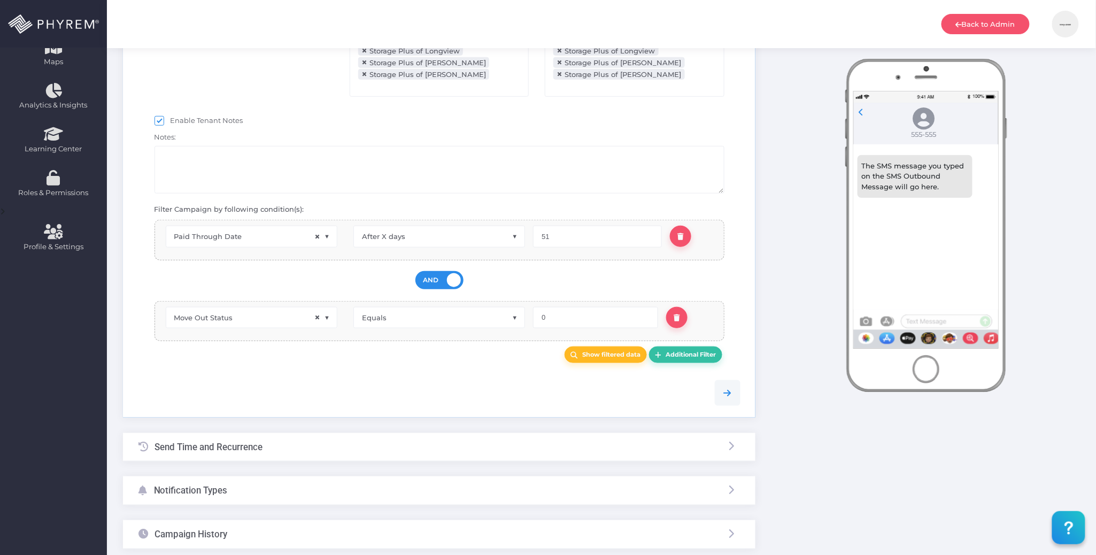
scroll to position [125, 0]
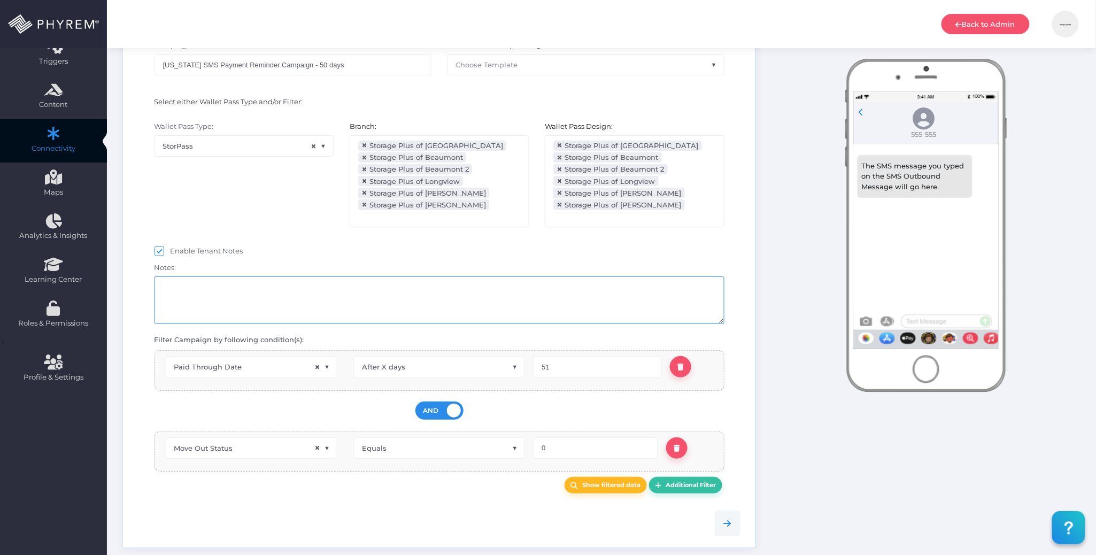
click at [327, 287] on textarea at bounding box center [440, 300] width 570 height 48
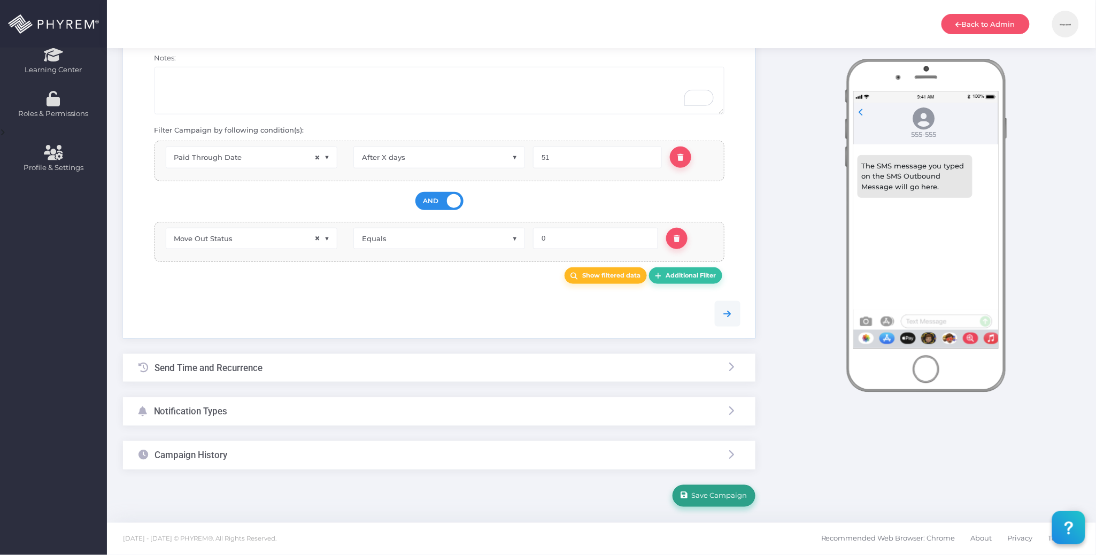
click at [729, 496] on span "Save Campaign" at bounding box center [717, 495] width 59 height 9
